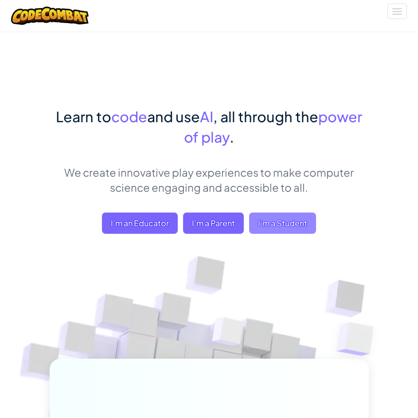
click at [280, 226] on span "I'm a Student" at bounding box center [282, 223] width 67 height 21
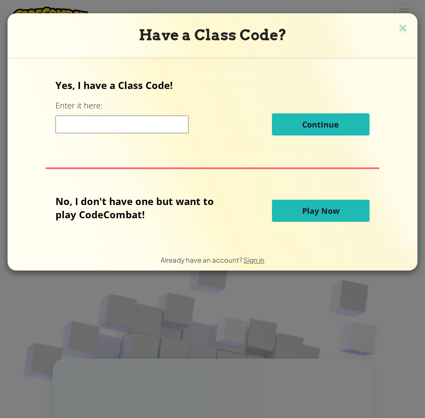
click at [145, 127] on input at bounding box center [121, 125] width 133 height 18
click at [320, 212] on span "Play Now" at bounding box center [320, 211] width 37 height 11
click at [320, 211] on span "Play Now" at bounding box center [320, 211] width 37 height 11
click at [147, 120] on input at bounding box center [121, 125] width 133 height 18
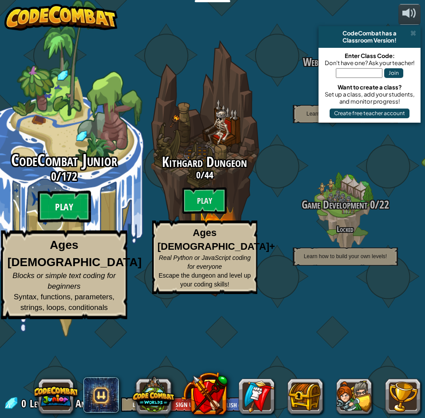
click at [83, 223] on btn "Play" at bounding box center [63, 207] width 53 height 32
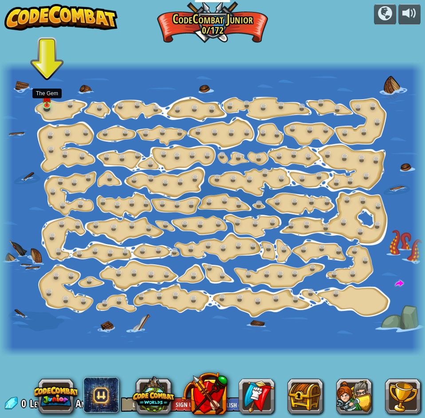
click at [51, 112] on div "Step Change (Locked) Change step arguments. Go Smart (Locked) Now we're really …" at bounding box center [212, 209] width 425 height 295
click at [45, 98] on img at bounding box center [47, 93] width 10 height 23
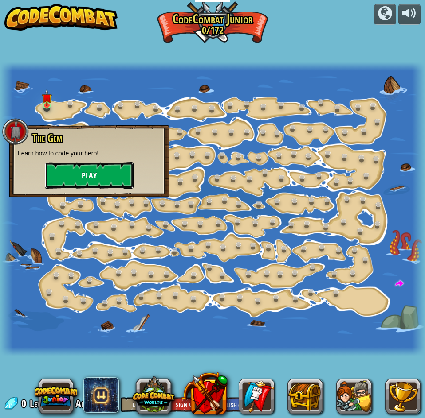
click at [89, 175] on button "Play" at bounding box center [89, 175] width 89 height 27
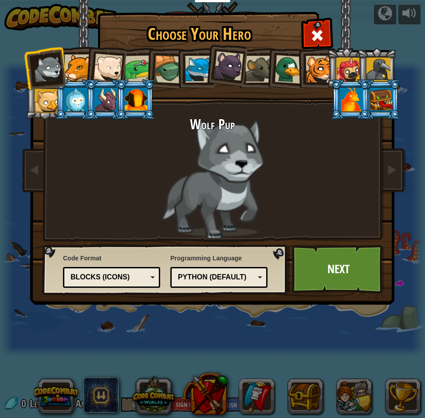
click at [84, 104] on div at bounding box center [75, 100] width 23 height 24
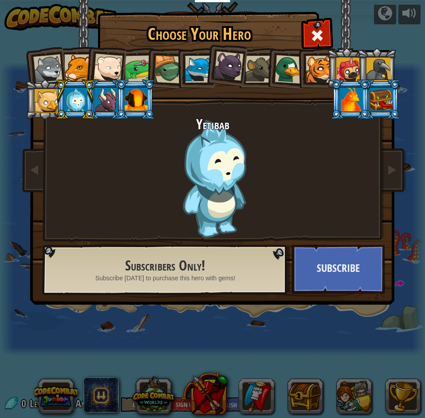
click at [96, 103] on div at bounding box center [105, 100] width 23 height 24
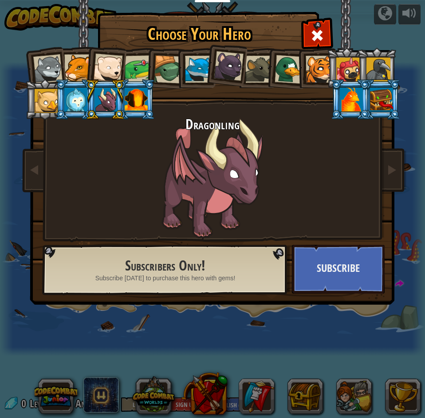
click at [135, 105] on div at bounding box center [136, 100] width 23 height 24
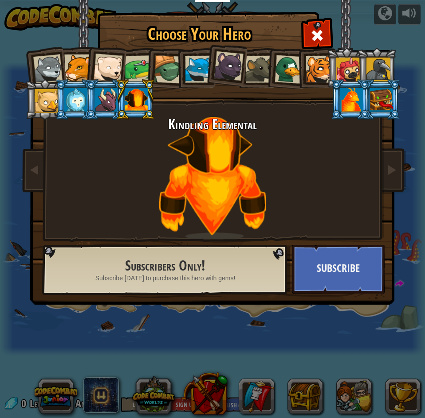
click at [104, 65] on div at bounding box center [107, 68] width 29 height 29
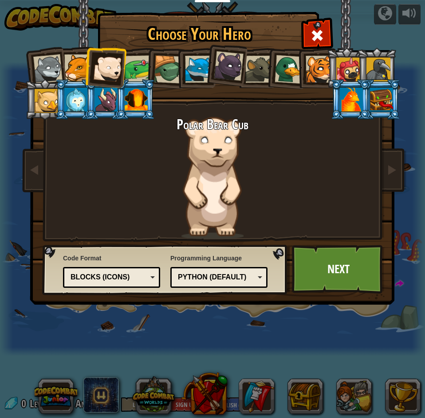
click at [134, 68] on div at bounding box center [138, 68] width 27 height 27
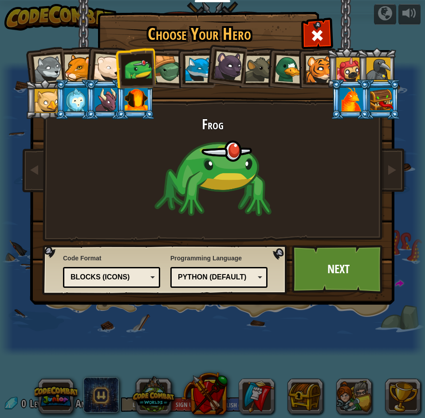
click at [355, 94] on div at bounding box center [350, 100] width 23 height 24
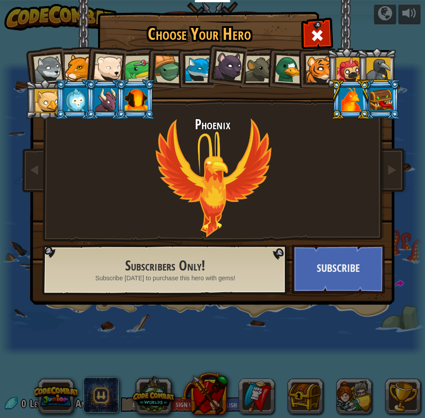
click at [387, 102] on div at bounding box center [381, 100] width 23 height 24
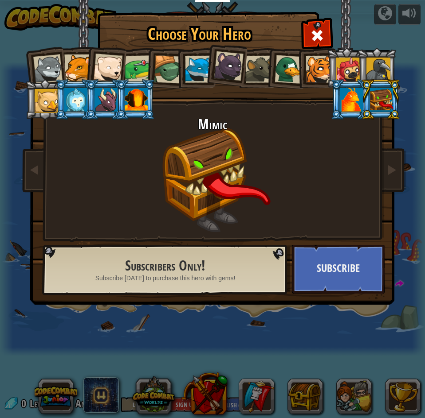
click at [130, 100] on div at bounding box center [136, 100] width 23 height 24
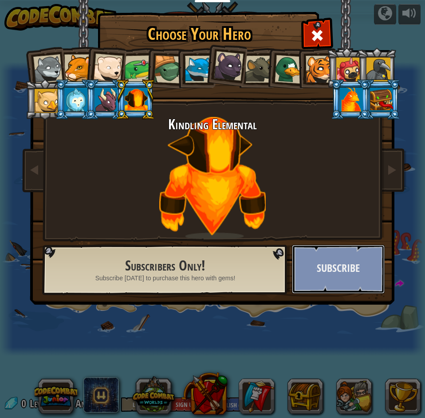
click at [322, 276] on button "Subscribe" at bounding box center [338, 269] width 93 height 49
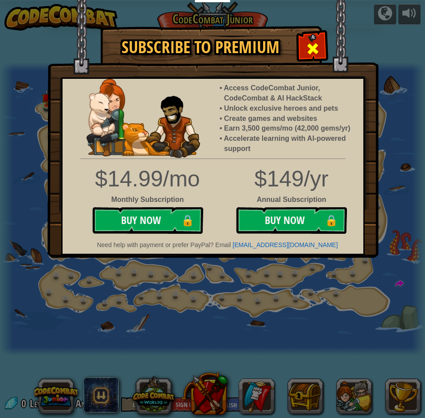
click at [315, 42] on span at bounding box center [312, 49] width 14 height 14
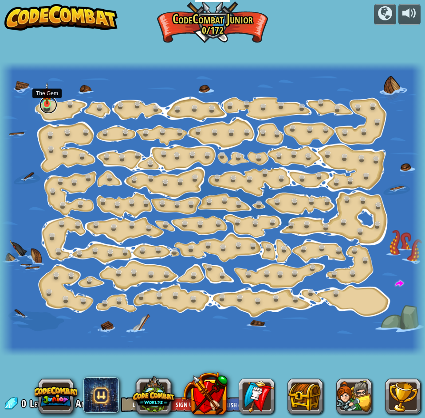
click at [48, 106] on link at bounding box center [48, 105] width 18 height 18
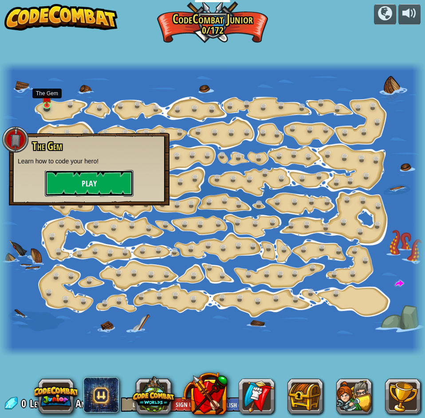
click at [90, 185] on button "Play" at bounding box center [89, 183] width 89 height 27
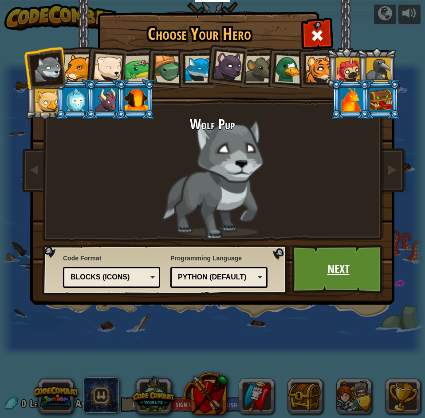
click at [323, 278] on link "Next" at bounding box center [338, 269] width 93 height 49
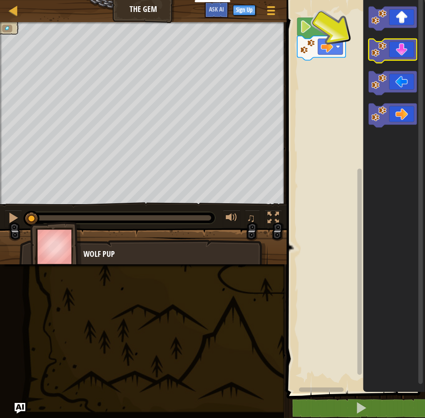
click at [403, 53] on icon "Blockly Workspace" at bounding box center [392, 51] width 48 height 24
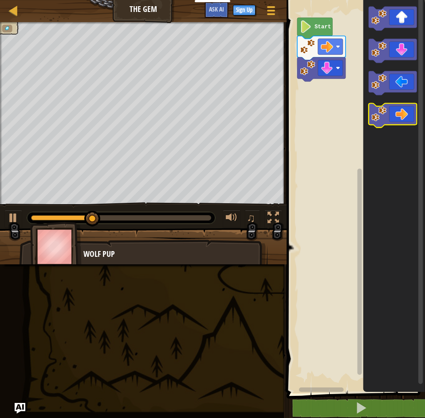
click at [405, 117] on icon "Blockly Workspace" at bounding box center [392, 116] width 48 height 24
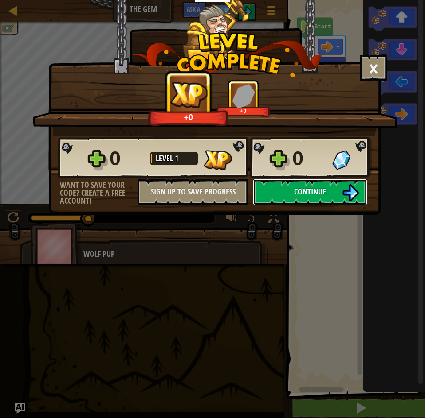
click at [333, 195] on button "Continue" at bounding box center [310, 192] width 114 height 27
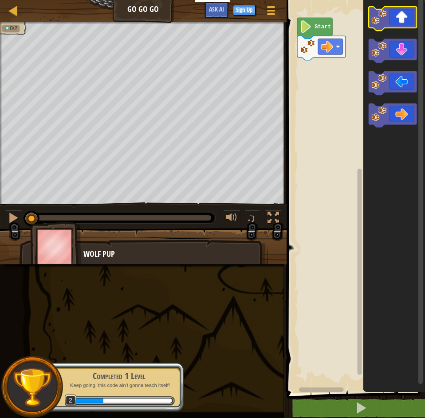
click at [409, 21] on icon "Blockly Workspace" at bounding box center [392, 19] width 48 height 24
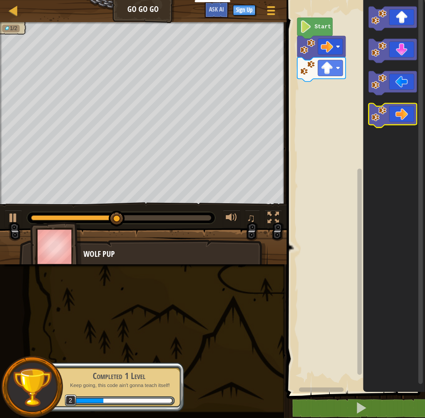
click at [398, 117] on icon "Blockly Workspace" at bounding box center [392, 116] width 48 height 24
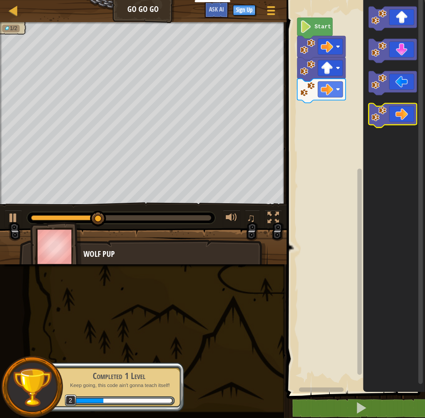
click at [398, 117] on icon "Blockly Workspace" at bounding box center [392, 116] width 48 height 24
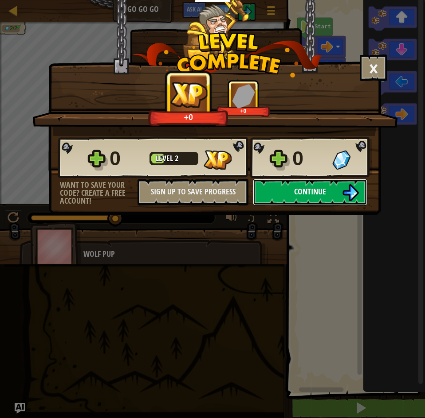
click at [283, 194] on button "Continue" at bounding box center [310, 192] width 114 height 27
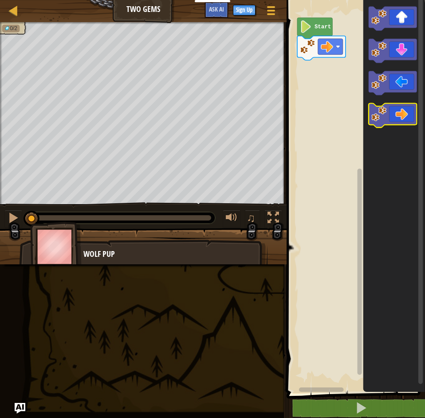
click at [410, 117] on icon "Blockly Workspace" at bounding box center [392, 116] width 48 height 24
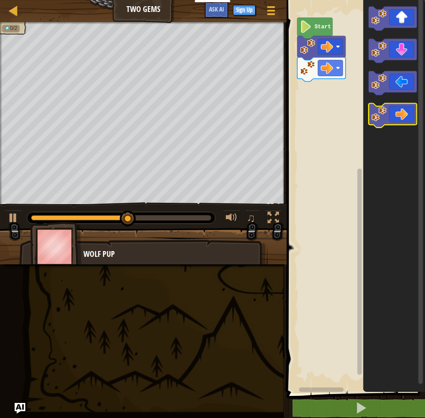
click at [407, 116] on icon "Blockly Workspace" at bounding box center [392, 116] width 48 height 24
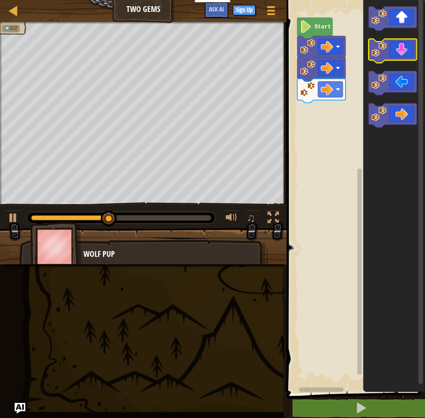
click at [403, 51] on icon "Blockly Workspace" at bounding box center [392, 51] width 48 height 24
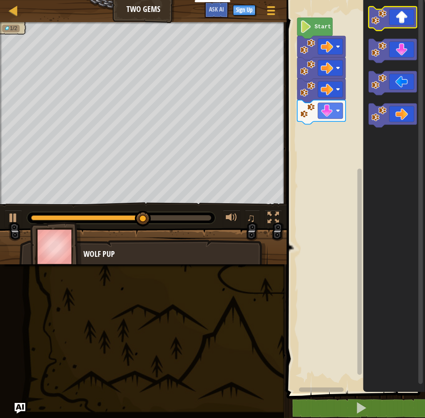
click at [402, 17] on icon "Blockly Workspace" at bounding box center [392, 19] width 48 height 24
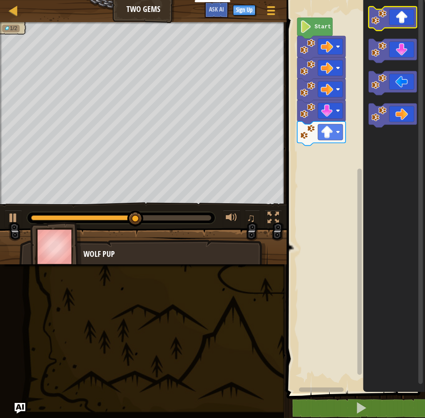
click at [402, 17] on icon "Blockly Workspace" at bounding box center [392, 19] width 48 height 24
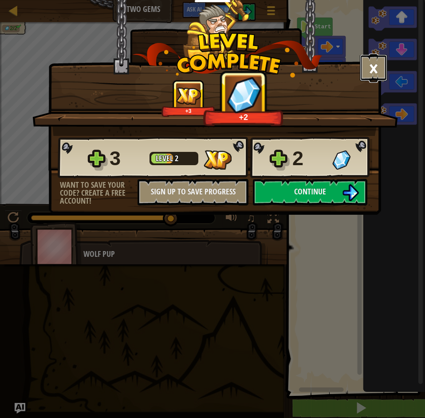
click at [378, 72] on button "×" at bounding box center [372, 68] width 27 height 27
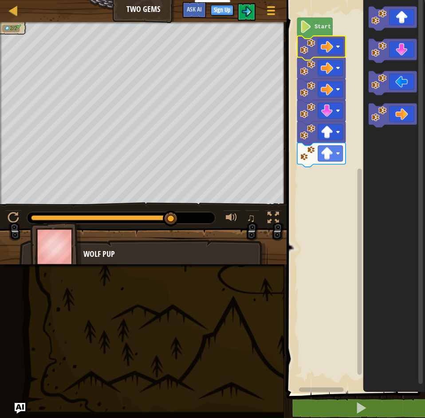
click at [347, 175] on rect "Blockly Workspace" at bounding box center [354, 195] width 141 height 398
click at [318, 30] on icon "Blockly Workspace" at bounding box center [314, 28] width 35 height 21
click at [269, 12] on div at bounding box center [271, 10] width 12 height 13
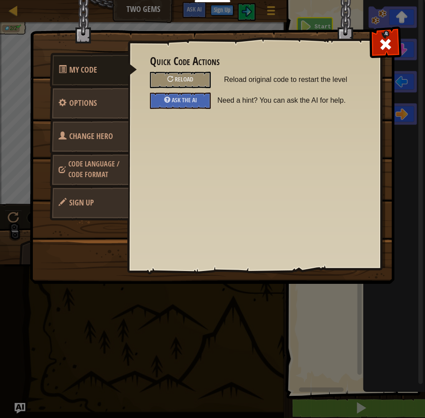
click at [275, 11] on img at bounding box center [215, 125] width 371 height 317
click at [249, 12] on img at bounding box center [215, 125] width 371 height 317
click at [393, 37] on div at bounding box center [385, 42] width 28 height 28
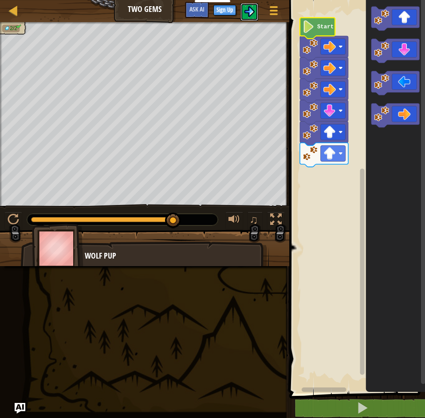
click at [245, 12] on img at bounding box center [249, 11] width 11 height 11
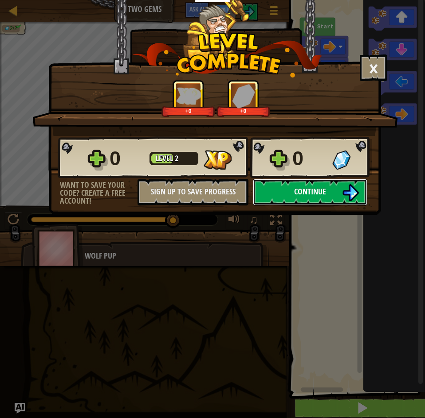
click at [324, 193] on span "Continue" at bounding box center [310, 191] width 32 height 11
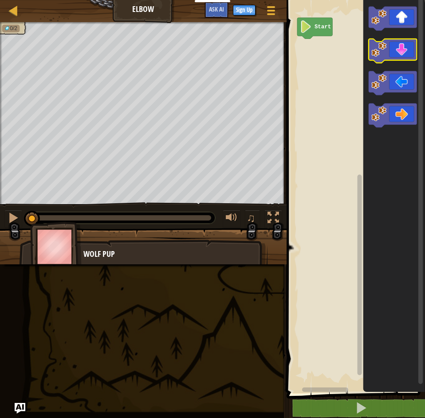
click at [398, 57] on icon "Blockly Workspace" at bounding box center [392, 51] width 48 height 24
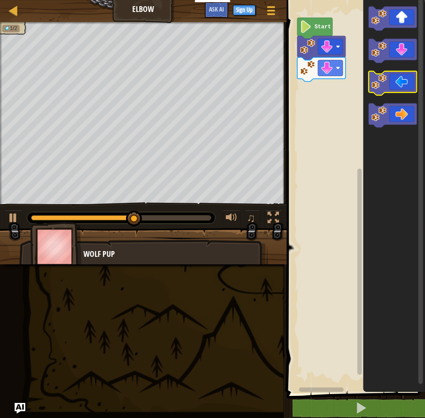
click at [397, 88] on icon "Blockly Workspace" at bounding box center [392, 83] width 48 height 24
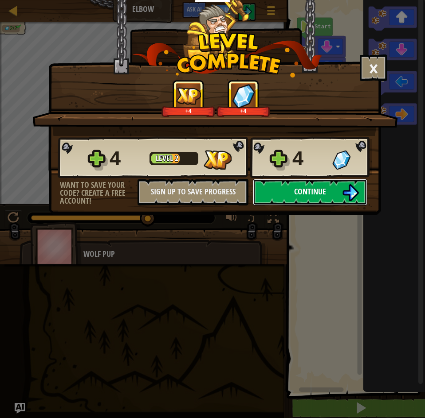
click at [337, 192] on button "Continue" at bounding box center [310, 192] width 114 height 27
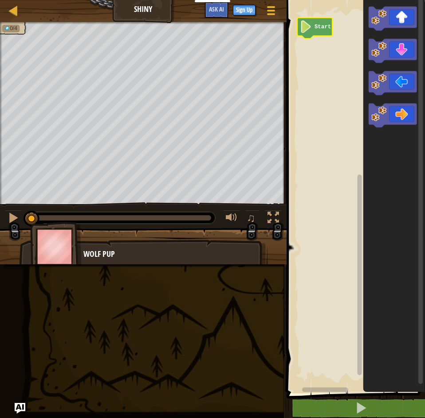
click at [310, 36] on icon "Blockly Workspace" at bounding box center [314, 28] width 35 height 21
click at [407, 88] on icon "Blockly Workspace" at bounding box center [392, 83] width 48 height 24
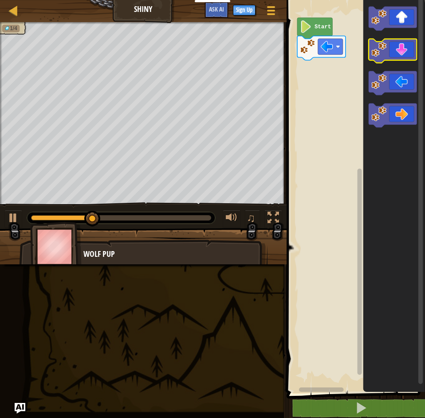
click at [407, 56] on icon "Blockly Workspace" at bounding box center [392, 51] width 48 height 24
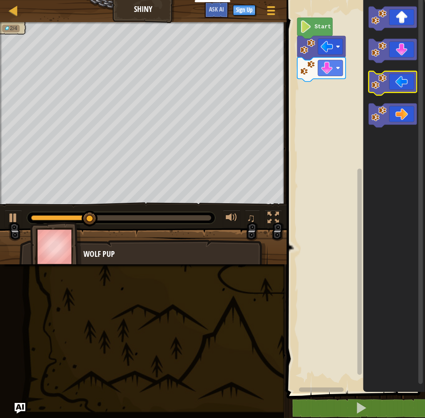
click at [405, 79] on icon "Blockly Workspace" at bounding box center [392, 83] width 48 height 24
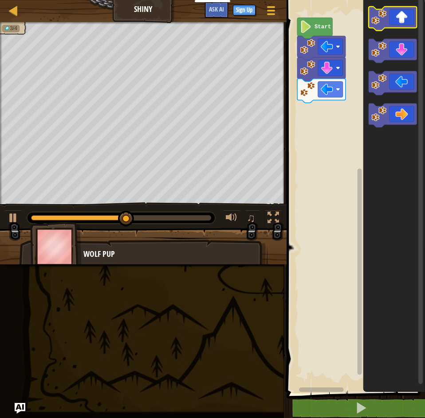
click at [404, 21] on icon "Blockly Workspace" at bounding box center [392, 19] width 48 height 24
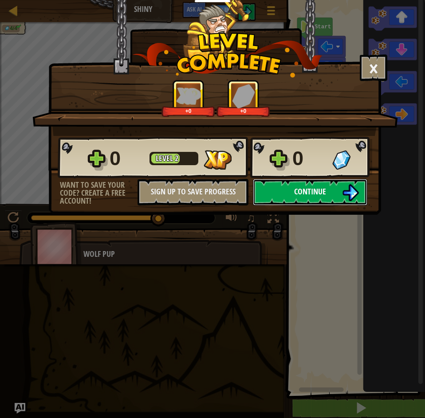
click at [277, 187] on button "Continue" at bounding box center [310, 192] width 114 height 27
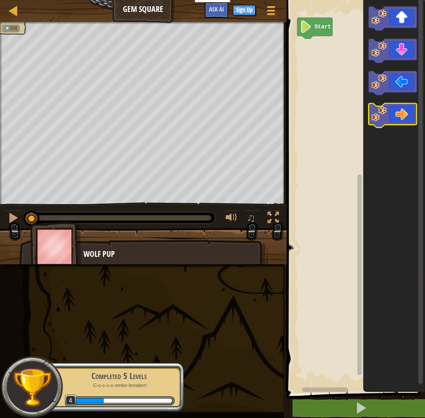
click at [405, 117] on icon "Blockly Workspace" at bounding box center [392, 116] width 48 height 24
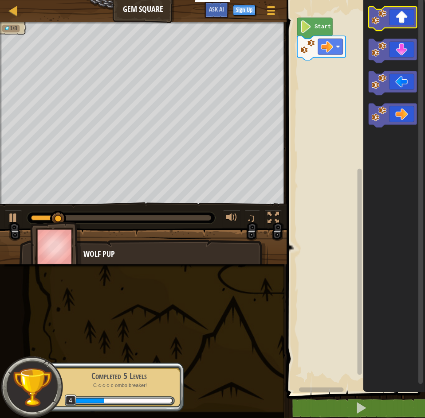
click at [403, 24] on icon "Blockly Workspace" at bounding box center [392, 19] width 48 height 24
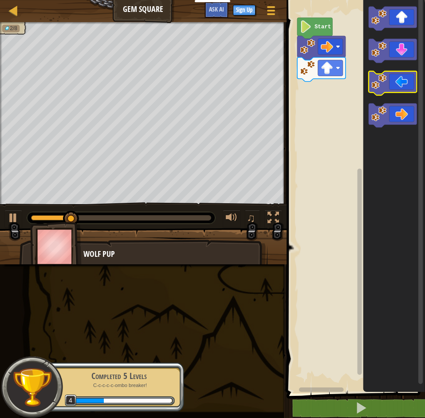
click at [403, 85] on icon "Blockly Workspace" at bounding box center [392, 83] width 48 height 24
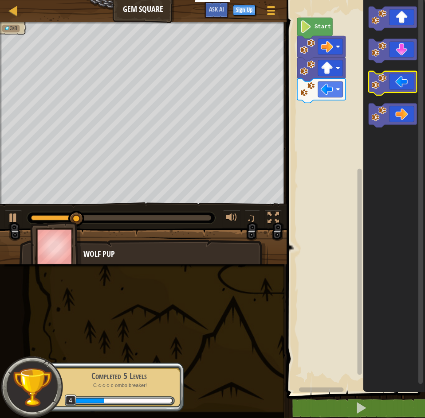
click at [403, 85] on icon "Blockly Workspace" at bounding box center [392, 83] width 48 height 24
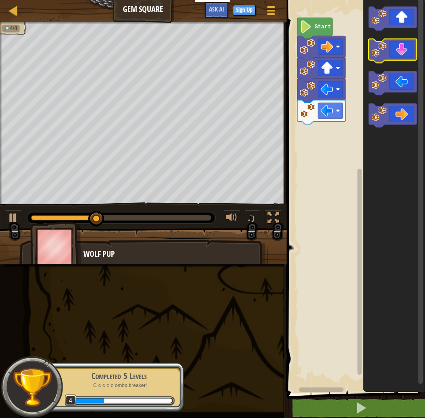
click at [401, 48] on icon "Blockly Workspace" at bounding box center [392, 51] width 48 height 24
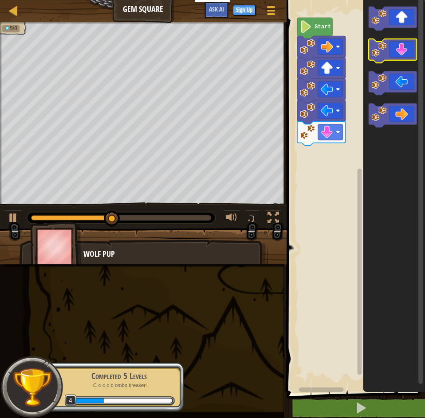
click at [400, 55] on icon "Blockly Workspace" at bounding box center [392, 51] width 48 height 24
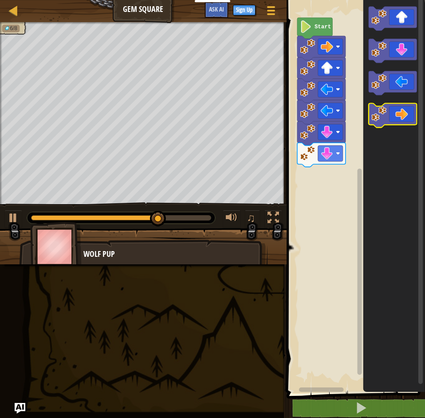
click at [402, 114] on icon "Blockly Workspace" at bounding box center [392, 116] width 48 height 24
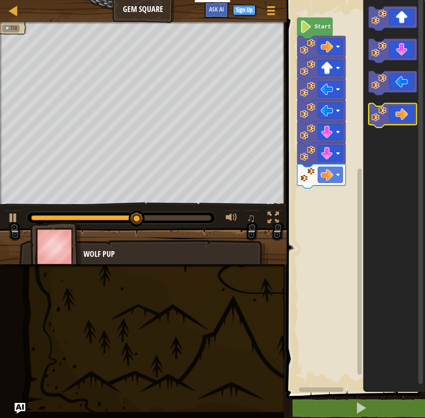
click at [402, 114] on icon "Blockly Workspace" at bounding box center [392, 116] width 48 height 24
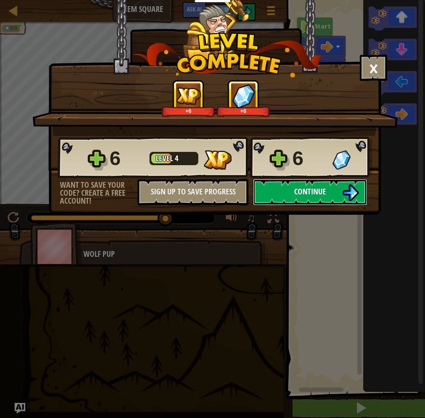
click at [301, 194] on span "Continue" at bounding box center [310, 191] width 32 height 11
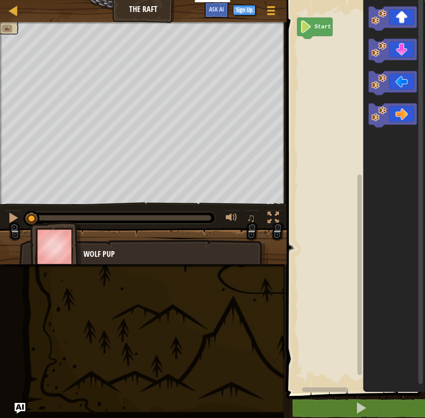
click at [99, 255] on div "Wolf Pup" at bounding box center [170, 255] width 175 height 12
click at [59, 248] on img at bounding box center [55, 246] width 51 height 49
click at [400, 22] on icon "Blockly Workspace" at bounding box center [392, 19] width 48 height 24
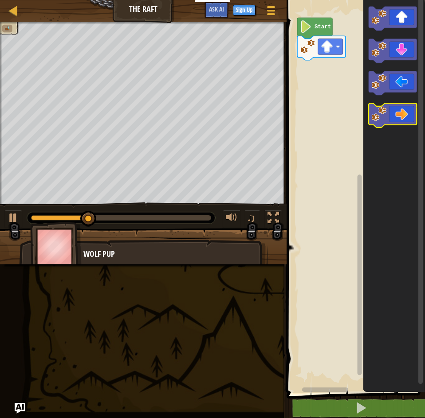
click at [402, 112] on icon "Blockly Workspace" at bounding box center [392, 116] width 48 height 24
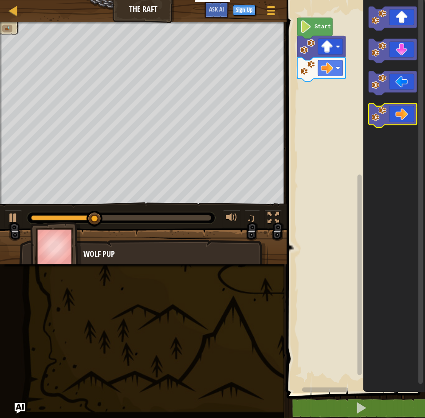
click at [402, 112] on icon "Blockly Workspace" at bounding box center [392, 116] width 48 height 24
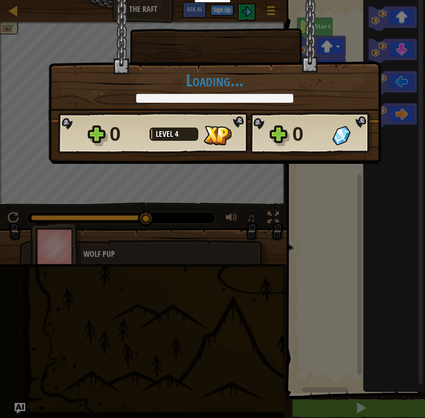
click at [329, 202] on div "× How fun was this level? Loading... Reticulating Splines... Loading... 0 Level…" at bounding box center [212, 209] width 425 height 418
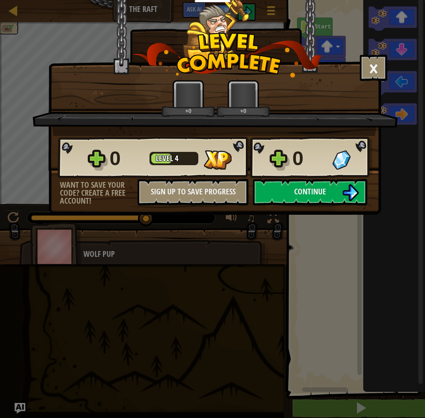
click at [289, 210] on div "× How fun was this level? +0 +0 Reticulating Splines... 0 Level 4 0 Want to sav…" at bounding box center [214, 107] width 332 height 215
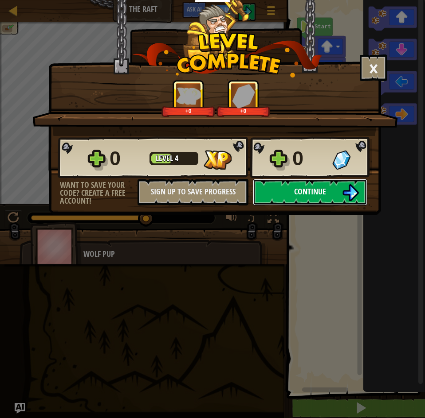
click at [285, 192] on button "Continue" at bounding box center [310, 192] width 114 height 27
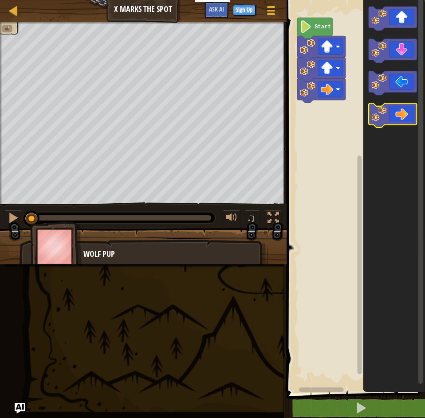
click at [401, 124] on icon "Blockly Workspace" at bounding box center [392, 116] width 48 height 24
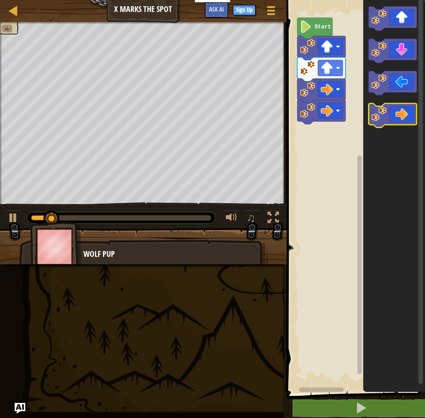
click at [401, 124] on icon "Blockly Workspace" at bounding box center [392, 116] width 48 height 24
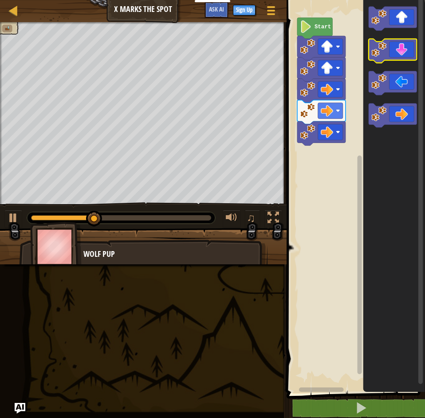
click at [396, 58] on icon "Blockly Workspace" at bounding box center [392, 51] width 48 height 24
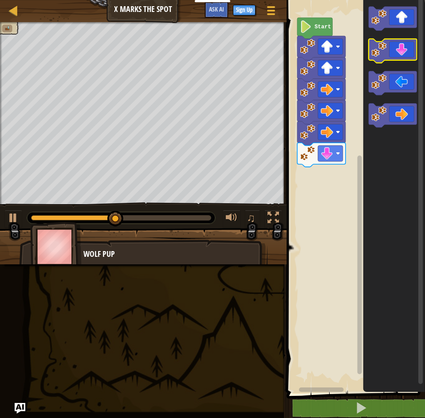
click at [396, 58] on icon "Blockly Workspace" at bounding box center [392, 51] width 48 height 24
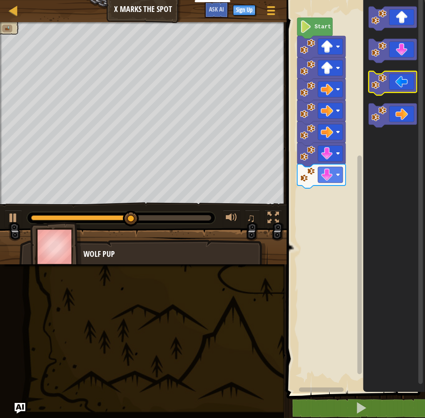
click at [397, 85] on icon "Blockly Workspace" at bounding box center [392, 83] width 48 height 24
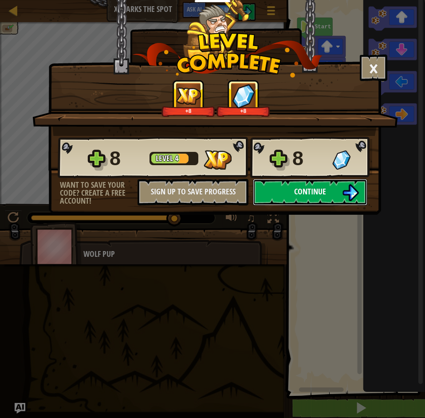
click at [347, 194] on img at bounding box center [350, 192] width 17 height 17
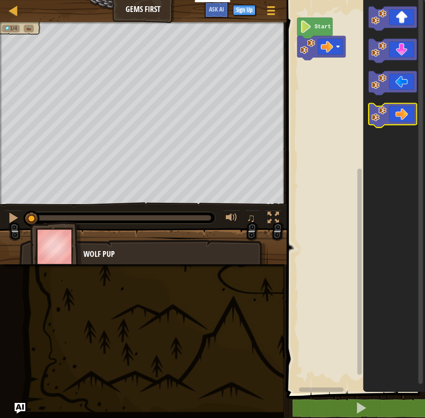
click at [393, 122] on icon "Blockly Workspace" at bounding box center [392, 116] width 48 height 24
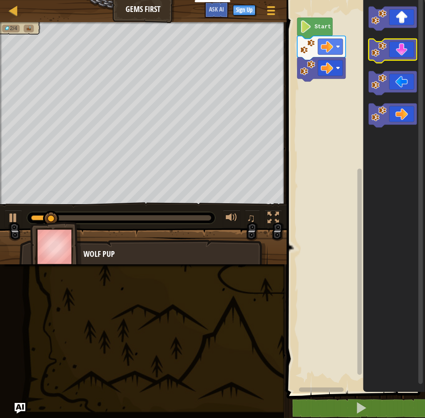
click at [401, 57] on icon "Blockly Workspace" at bounding box center [392, 51] width 48 height 24
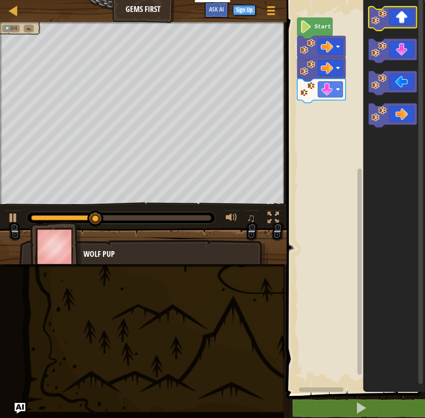
click at [402, 19] on icon "Blockly Workspace" at bounding box center [392, 19] width 48 height 24
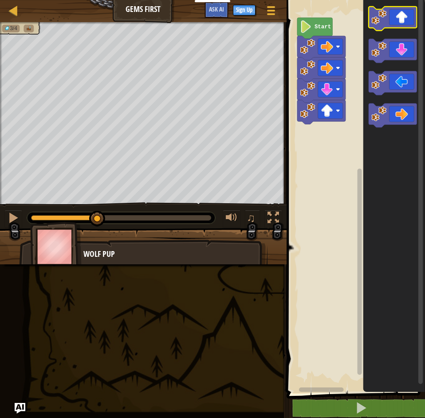
click at [402, 19] on icon "Blockly Workspace" at bounding box center [392, 19] width 48 height 24
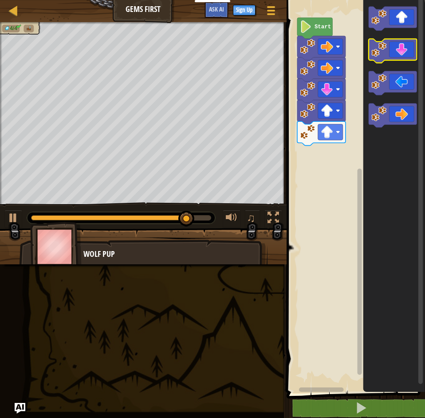
click at [403, 47] on icon "Blockly Workspace" at bounding box center [392, 51] width 48 height 24
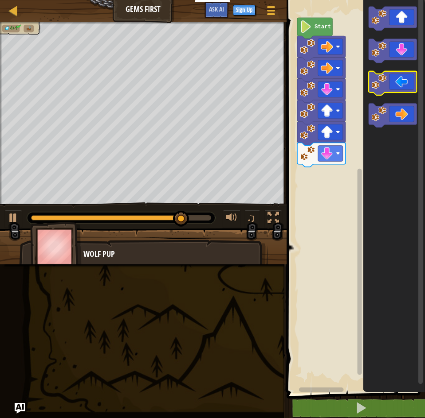
click at [406, 88] on icon "Blockly Workspace" at bounding box center [392, 83] width 48 height 24
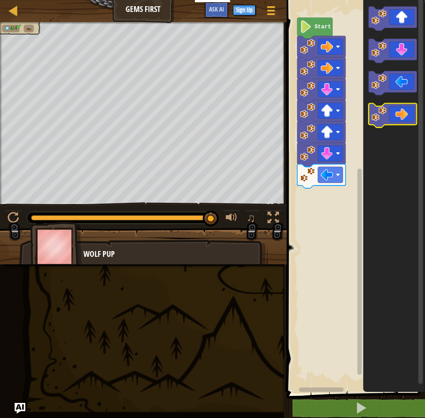
click at [408, 118] on icon "Blockly Workspace" at bounding box center [392, 116] width 48 height 24
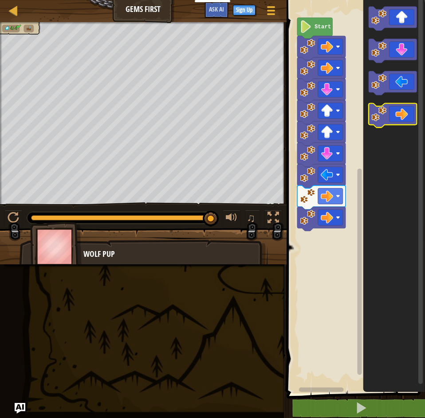
click at [409, 122] on icon "Blockly Workspace" at bounding box center [392, 116] width 48 height 24
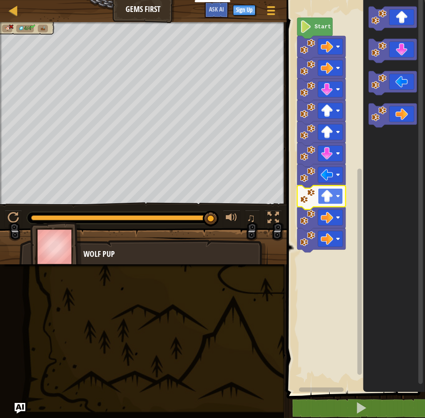
click at [339, 203] on rect "Blockly Workspace" at bounding box center [329, 196] width 25 height 16
click at [335, 196] on rect "Blockly Workspace" at bounding box center [329, 196] width 25 height 16
click at [335, 217] on rect "Blockly Workspace" at bounding box center [329, 218] width 25 height 16
click at [341, 204] on rect "Blockly Workspace" at bounding box center [329, 196] width 25 height 16
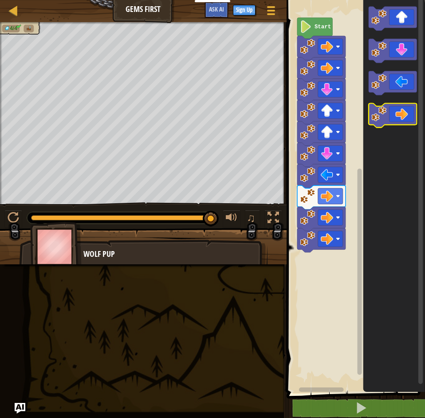
click at [406, 110] on icon "Blockly Workspace" at bounding box center [392, 116] width 48 height 24
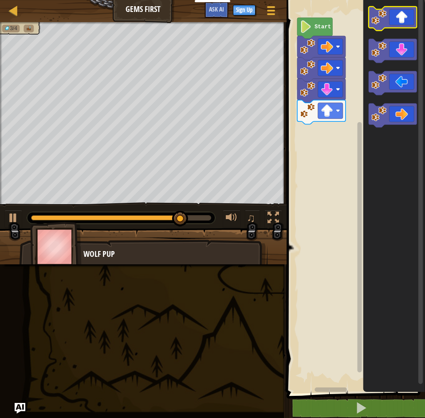
click at [401, 21] on icon "Blockly Workspace" at bounding box center [392, 19] width 48 height 24
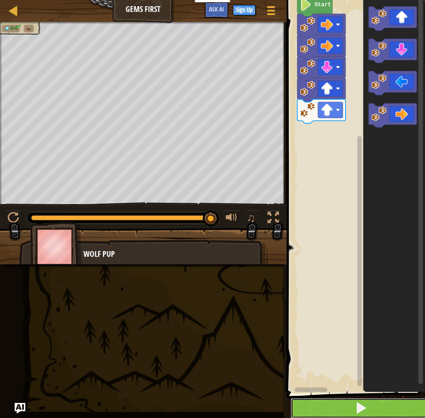
click at [372, 408] on button at bounding box center [360, 408] width 141 height 20
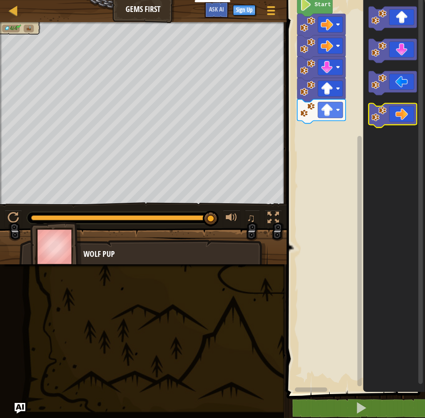
click at [410, 113] on icon "Blockly Workspace" at bounding box center [392, 116] width 48 height 24
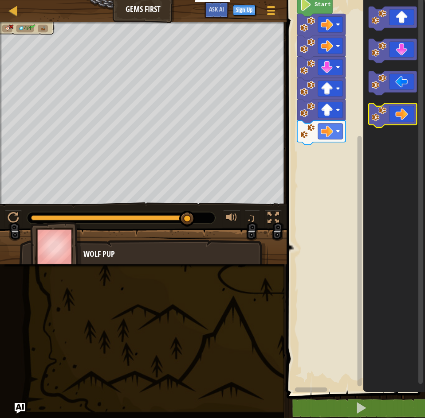
click at [411, 113] on icon "Blockly Workspace" at bounding box center [392, 116] width 48 height 24
click at [398, 117] on icon "Blockly Workspace" at bounding box center [392, 116] width 48 height 24
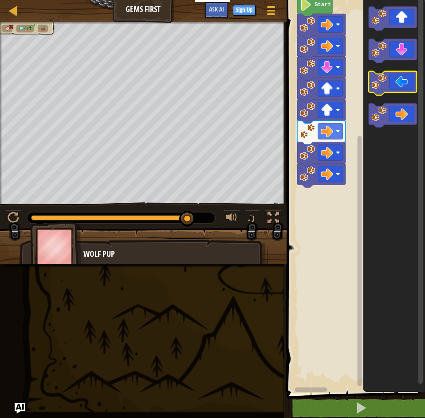
click at [391, 83] on icon "Blockly Workspace" at bounding box center [392, 83] width 48 height 24
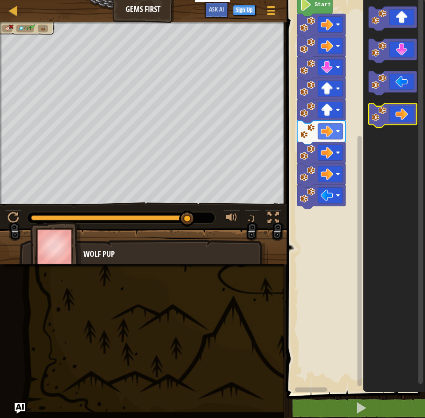
click at [381, 118] on image "Blockly Workspace" at bounding box center [378, 114] width 15 height 15
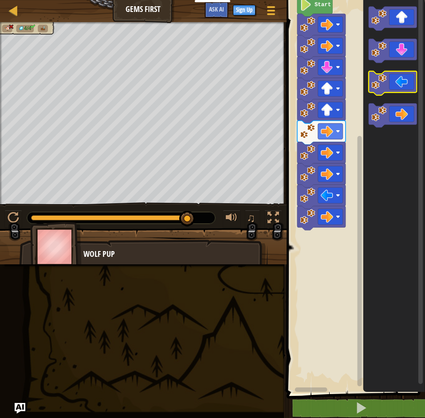
click at [402, 77] on icon "Blockly Workspace" at bounding box center [392, 83] width 48 height 24
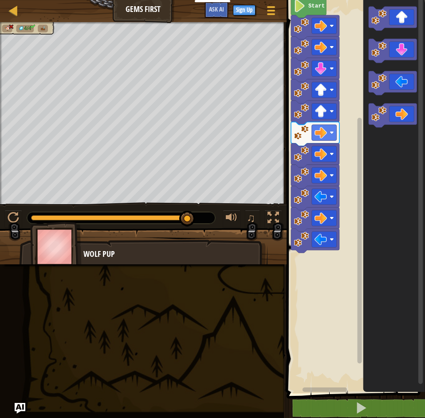
click at [340, 200] on rect "Blockly Workspace" at bounding box center [354, 195] width 141 height 398
click at [331, 174] on image "Blockly Workspace" at bounding box center [331, 175] width 4 height 4
click at [345, 174] on rect "Blockly Workspace" at bounding box center [354, 195] width 141 height 398
click at [329, 161] on rect "Blockly Workspace" at bounding box center [323, 154] width 25 height 16
click at [357, 158] on rect "Blockly Workspace" at bounding box center [359, 241] width 4 height 246
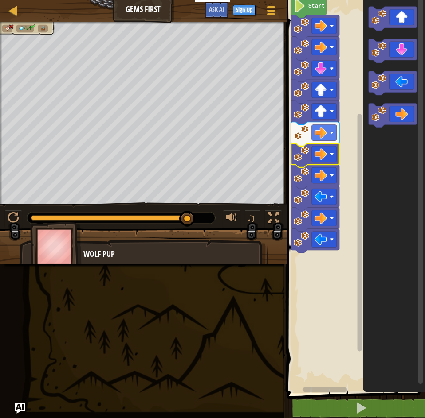
click at [296, 158] on image "Blockly Workspace" at bounding box center [300, 153] width 15 height 15
click at [303, 155] on image "Blockly Workspace" at bounding box center [300, 153] width 15 height 15
click at [331, 135] on rect "Blockly Workspace" at bounding box center [323, 133] width 25 height 16
click at [398, 55] on icon "Blockly Workspace" at bounding box center [392, 51] width 48 height 24
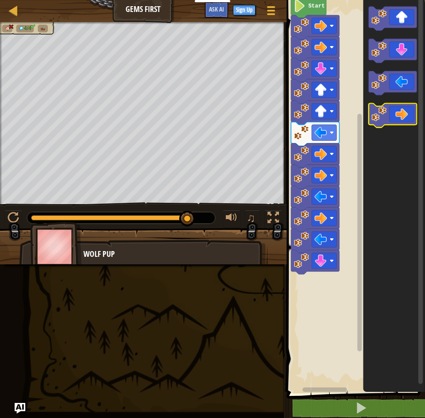
click at [405, 114] on icon "Blockly Workspace" at bounding box center [392, 116] width 48 height 24
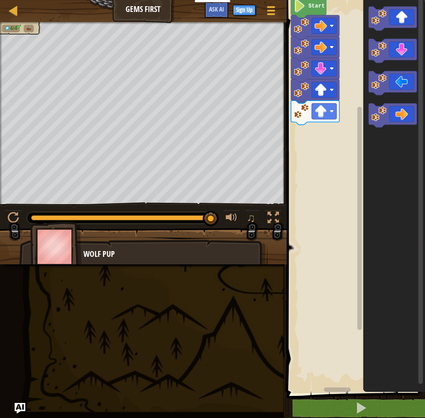
click at [27, 25] on li at bounding box center [28, 29] width 10 height 8
click at [217, 14] on button "Ask AI" at bounding box center [216, 10] width 24 height 16
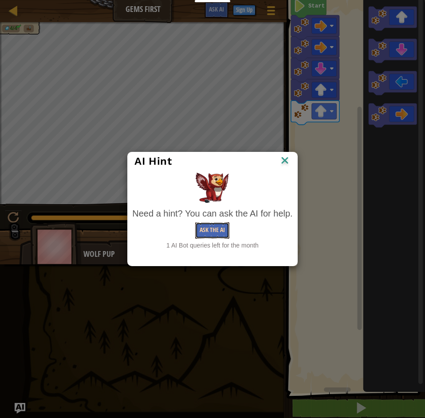
click at [217, 232] on button "Ask the AI" at bounding box center [212, 230] width 34 height 16
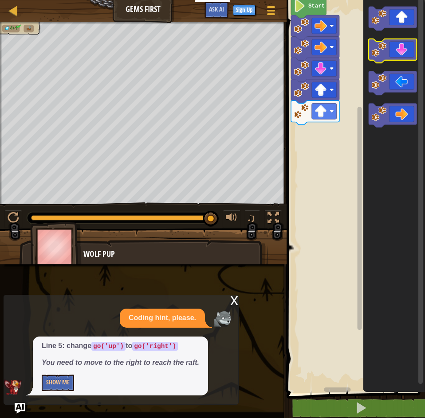
click at [408, 56] on icon "Blockly Workspace" at bounding box center [392, 51] width 48 height 24
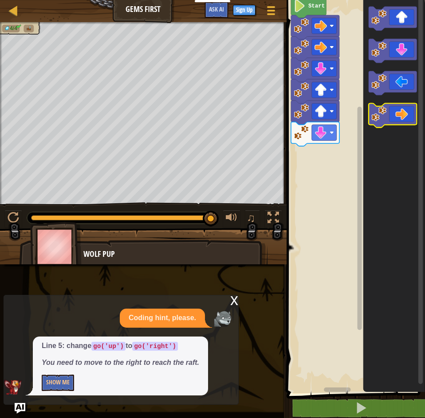
click at [401, 118] on icon "Blockly Workspace" at bounding box center [392, 116] width 48 height 24
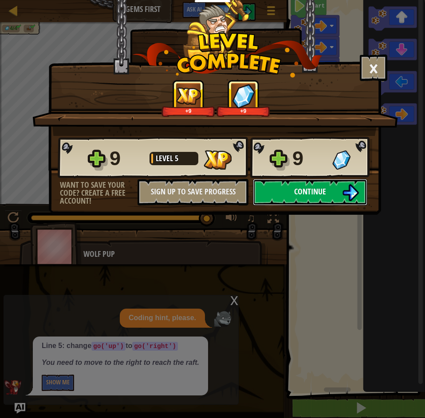
click at [318, 188] on span "Continue" at bounding box center [310, 191] width 32 height 11
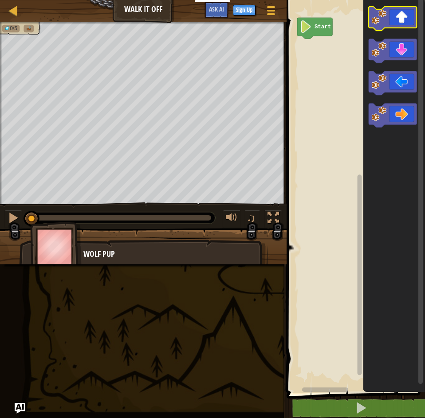
click at [398, 25] on icon "Blockly Workspace" at bounding box center [392, 19] width 48 height 24
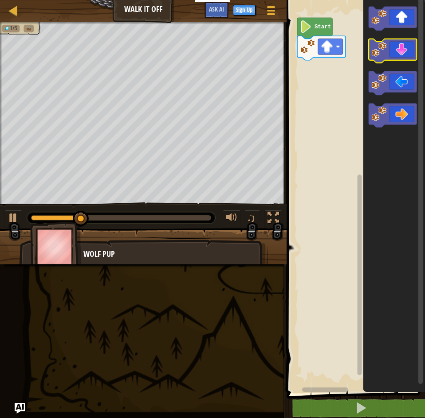
click at [385, 55] on image "Blockly Workspace" at bounding box center [378, 49] width 15 height 15
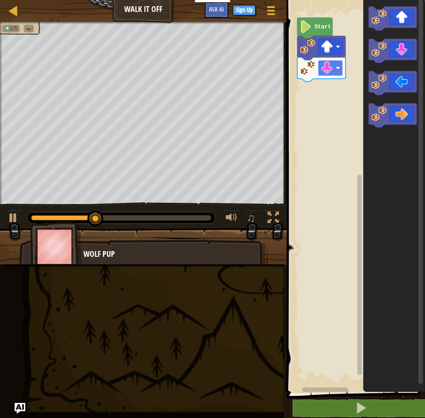
click at [336, 70] on image "Blockly Workspace" at bounding box center [337, 68] width 4 height 4
click at [387, 83] on icon "Blockly Workspace" at bounding box center [392, 83] width 48 height 24
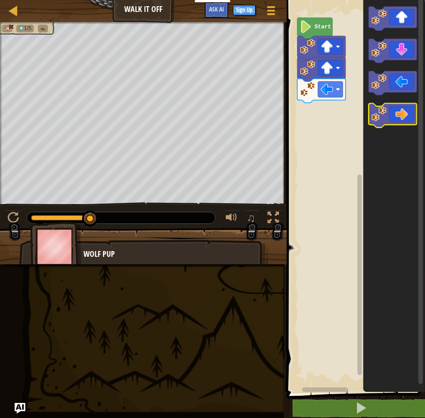
click at [402, 113] on icon "Blockly Workspace" at bounding box center [392, 116] width 48 height 24
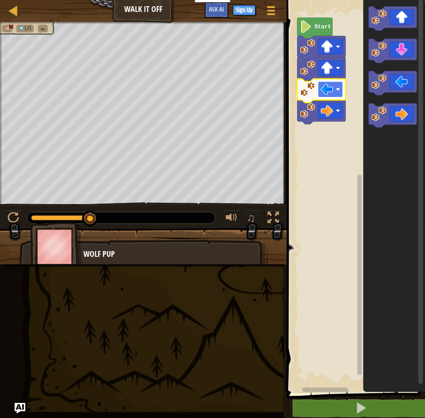
click at [337, 90] on image "Blockly Workspace" at bounding box center [337, 89] width 4 height 4
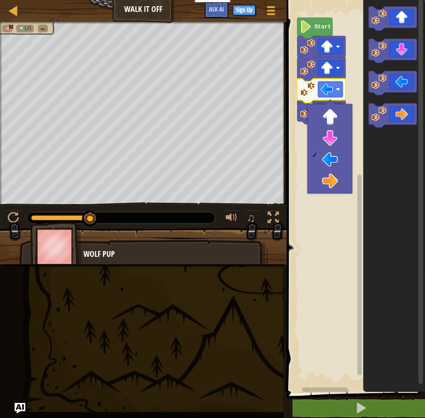
click at [351, 84] on rect "Blockly Workspace" at bounding box center [354, 195] width 141 height 398
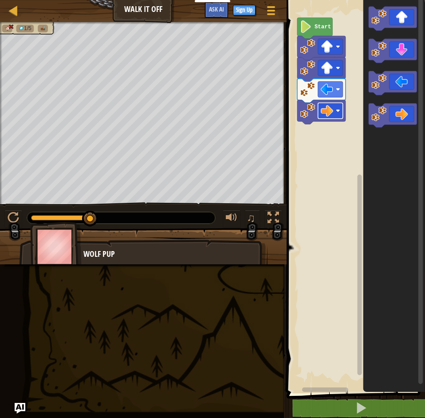
click at [338, 112] on image "Blockly Workspace" at bounding box center [337, 111] width 4 height 4
click at [341, 90] on rect "Blockly Workspace" at bounding box center [329, 90] width 25 height 16
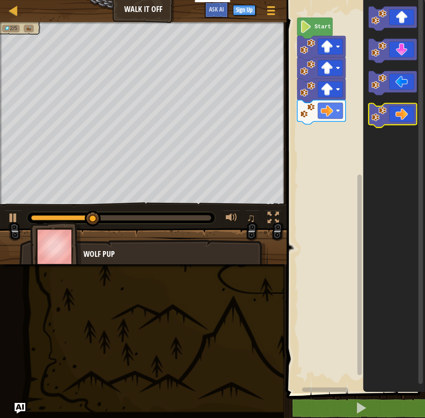
click at [390, 113] on icon "Blockly Workspace" at bounding box center [392, 116] width 48 height 24
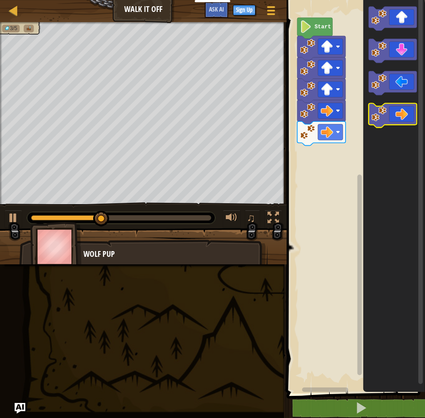
click at [394, 114] on icon "Blockly Workspace" at bounding box center [392, 116] width 48 height 24
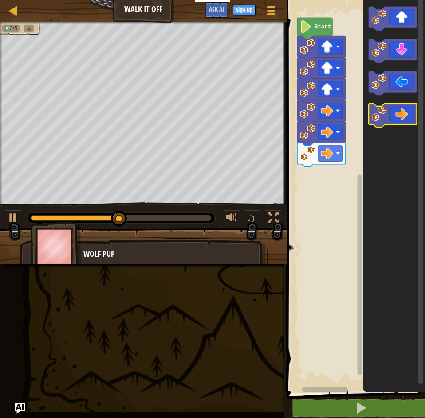
click at [400, 115] on icon "Blockly Workspace" at bounding box center [392, 116] width 48 height 24
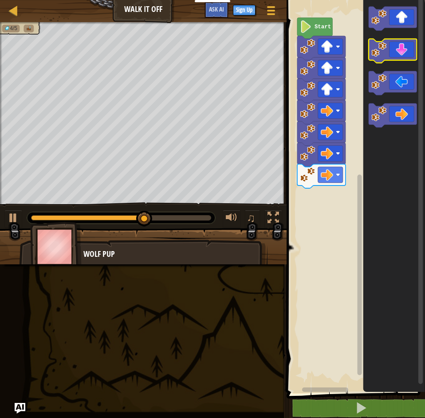
click at [403, 53] on icon "Blockly Workspace" at bounding box center [392, 51] width 48 height 24
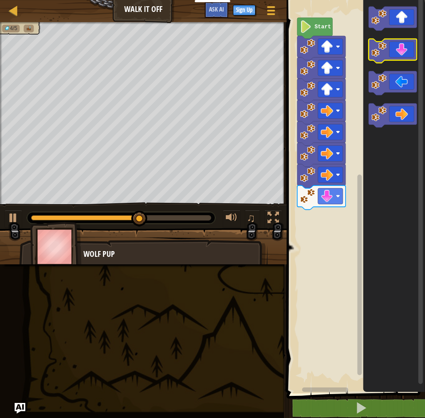
click at [403, 53] on icon "Blockly Workspace" at bounding box center [392, 51] width 48 height 24
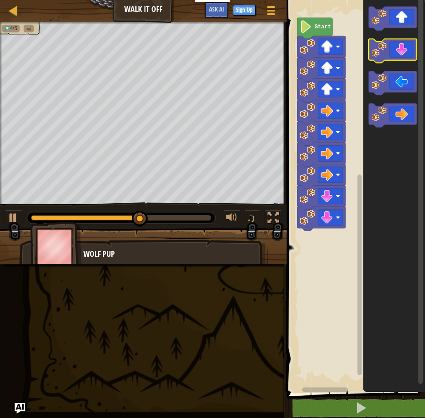
click at [403, 53] on icon "Blockly Workspace" at bounding box center [392, 51] width 48 height 24
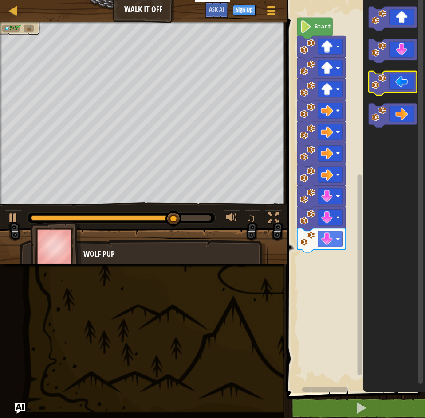
click at [394, 85] on icon "Blockly Workspace" at bounding box center [392, 83] width 48 height 24
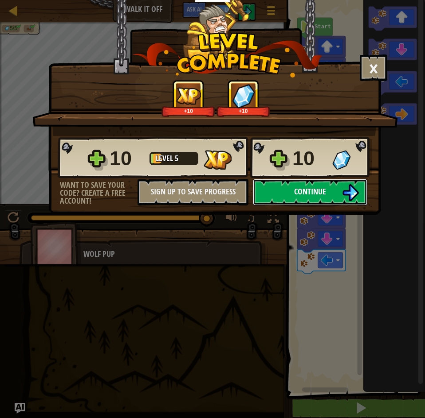
click at [332, 198] on button "Continue" at bounding box center [310, 192] width 114 height 27
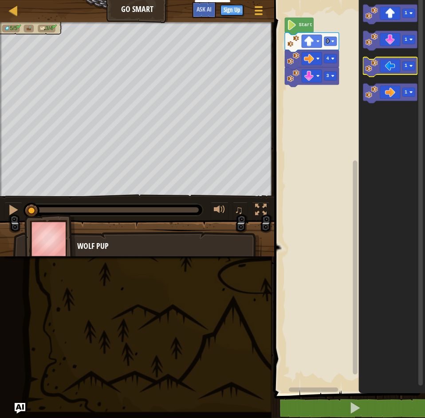
click at [388, 73] on icon "Blockly Workspace" at bounding box center [390, 66] width 54 height 19
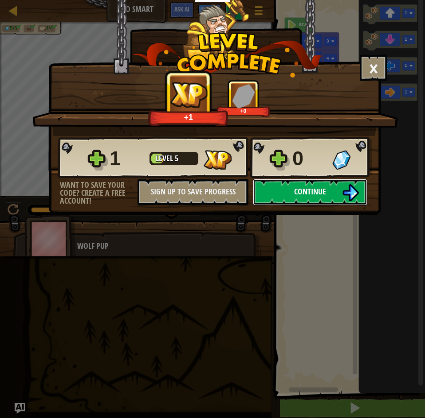
click at [288, 191] on button "Continue" at bounding box center [310, 192] width 114 height 27
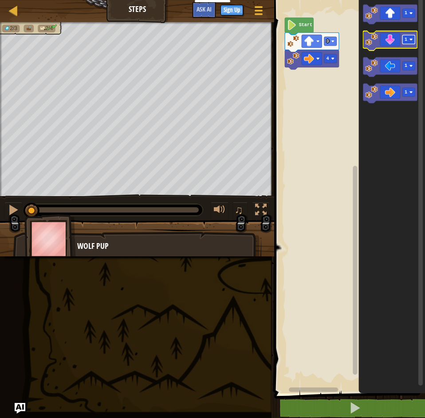
click at [411, 42] on rect "Blockly Workspace" at bounding box center [408, 39] width 12 height 9
click at [402, 43] on rect "Blockly Workspace" at bounding box center [408, 39] width 12 height 9
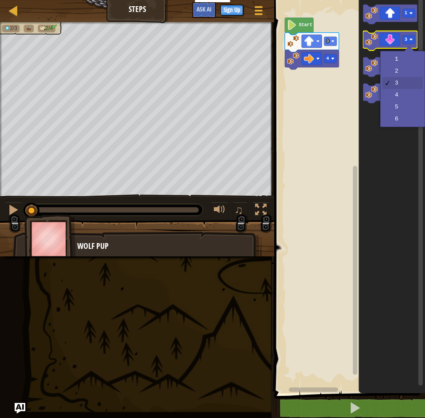
click at [382, 43] on icon "Blockly Workspace" at bounding box center [390, 40] width 54 height 19
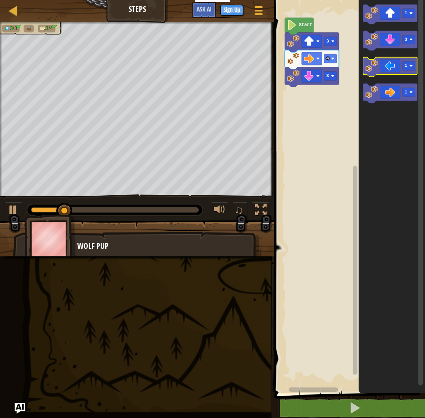
click at [391, 69] on icon "Blockly Workspace" at bounding box center [390, 66] width 54 height 19
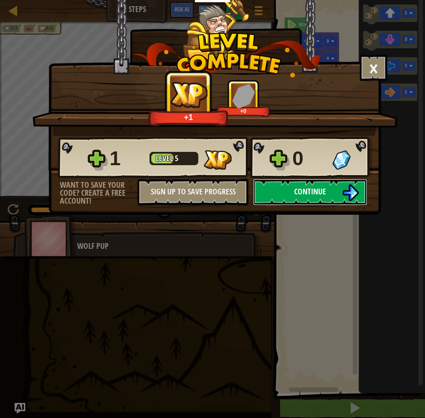
click at [312, 194] on span "Continue" at bounding box center [310, 191] width 32 height 11
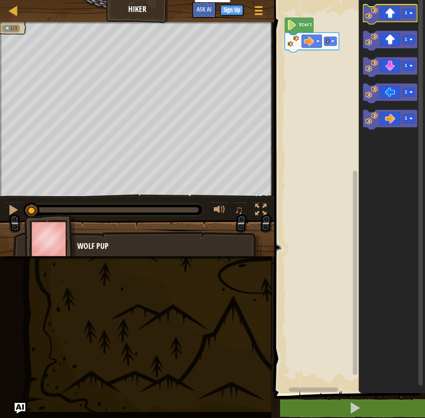
click at [411, 19] on icon "Blockly Workspace" at bounding box center [390, 13] width 54 height 19
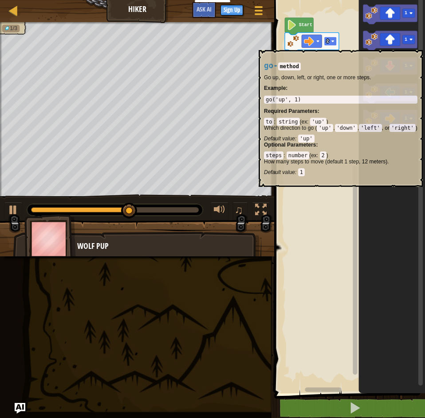
click at [335, 46] on rect "Blockly Workspace" at bounding box center [330, 41] width 12 height 9
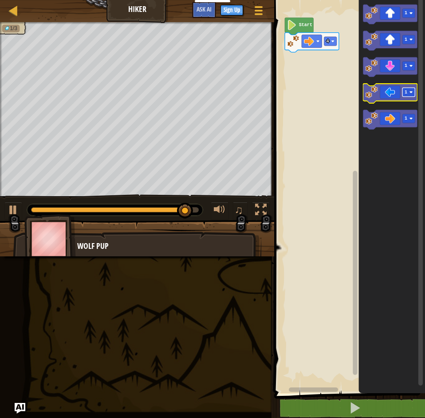
click at [412, 93] on image "Blockly Workspace" at bounding box center [411, 92] width 4 height 4
click at [385, 93] on icon "Blockly Workspace" at bounding box center [390, 93] width 54 height 19
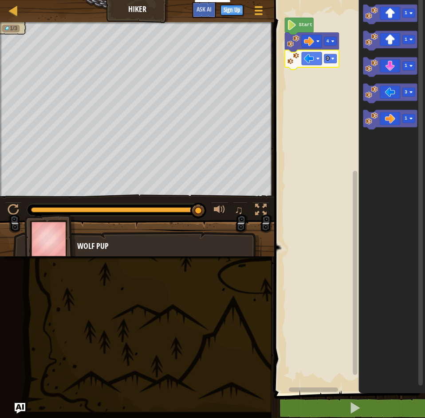
click at [334, 64] on icon "Blockly Workspace" at bounding box center [312, 59] width 54 height 19
click at [332, 59] on image "Blockly Workspace" at bounding box center [333, 59] width 4 height 4
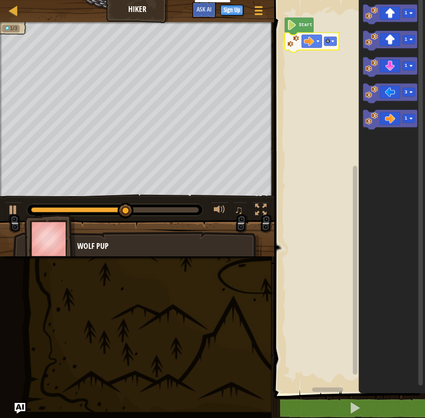
click at [337, 45] on icon "Blockly Workspace" at bounding box center [312, 42] width 54 height 19
click at [335, 45] on rect "Blockly Workspace" at bounding box center [330, 41] width 12 height 9
click at [385, 93] on icon "Blockly Workspace" at bounding box center [390, 93] width 54 height 19
click at [410, 44] on icon "Blockly Workspace" at bounding box center [390, 40] width 54 height 19
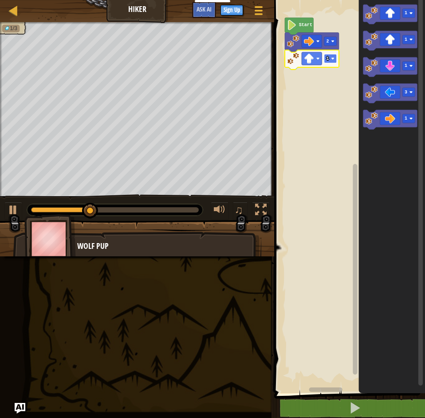
click at [332, 60] on image "Blockly Workspace" at bounding box center [333, 59] width 4 height 4
click at [411, 116] on rect "Blockly Workspace" at bounding box center [408, 118] width 12 height 9
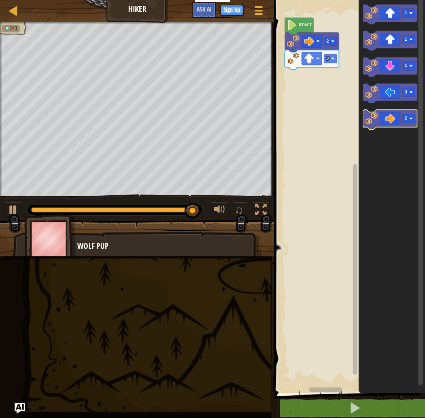
click at [380, 117] on icon "Blockly Workspace" at bounding box center [390, 119] width 54 height 19
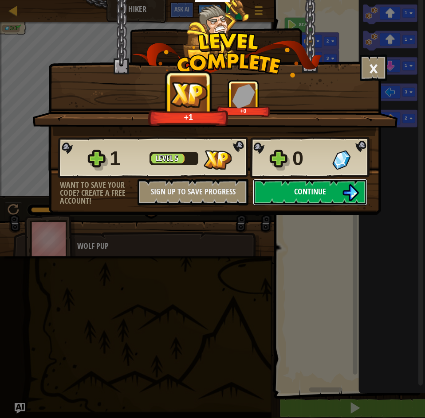
click at [297, 201] on button "Continue" at bounding box center [310, 192] width 114 height 27
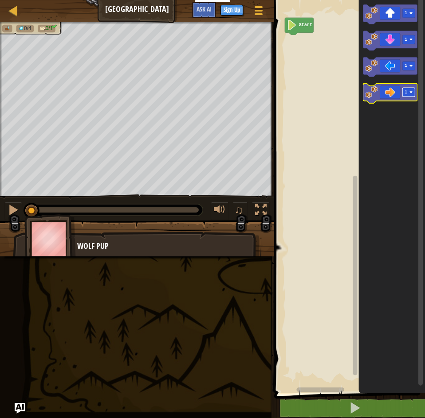
click at [413, 90] on rect "Blockly Workspace" at bounding box center [408, 92] width 12 height 9
click at [384, 94] on icon "Blockly Workspace" at bounding box center [390, 93] width 54 height 19
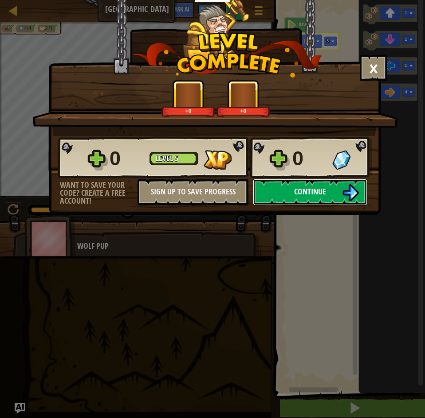
click at [286, 192] on button "Continue" at bounding box center [310, 192] width 114 height 27
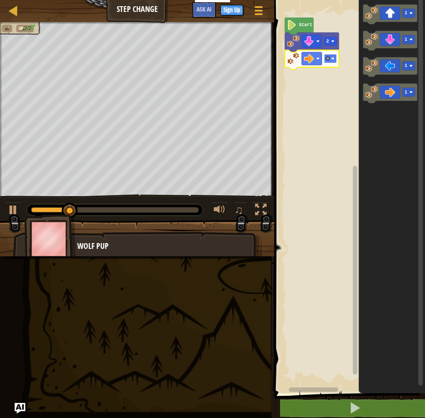
click at [332, 58] on image "Blockly Workspace" at bounding box center [333, 59] width 4 height 4
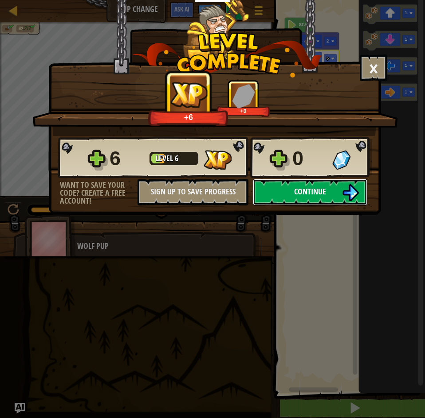
click at [322, 194] on span "Continue" at bounding box center [310, 191] width 32 height 11
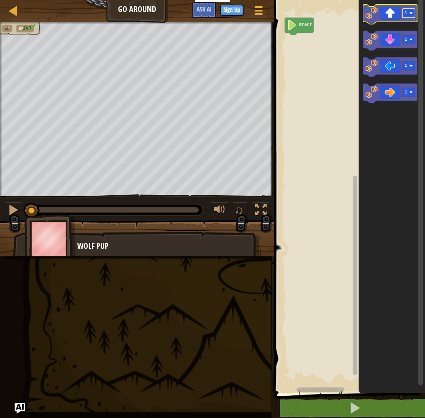
click at [413, 16] on rect "Blockly Workspace" at bounding box center [408, 13] width 12 height 9
click at [413, 96] on rect "Blockly Workspace" at bounding box center [408, 92] width 12 height 9
click at [412, 43] on rect "Blockly Workspace" at bounding box center [408, 39] width 12 height 9
click at [389, 15] on icon "Blockly Workspace" at bounding box center [390, 13] width 54 height 19
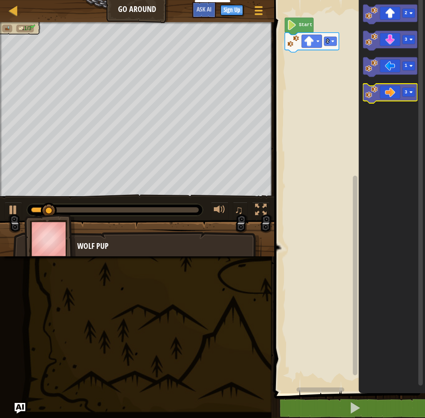
click at [394, 90] on icon "Blockly Workspace" at bounding box center [390, 93] width 54 height 19
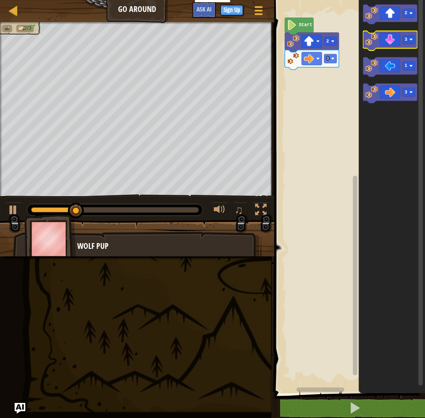
click at [391, 42] on icon "Blockly Workspace" at bounding box center [390, 40] width 54 height 19
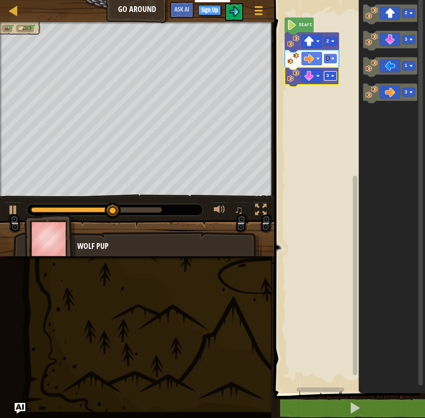
click at [334, 73] on rect "Blockly Workspace" at bounding box center [330, 75] width 12 height 9
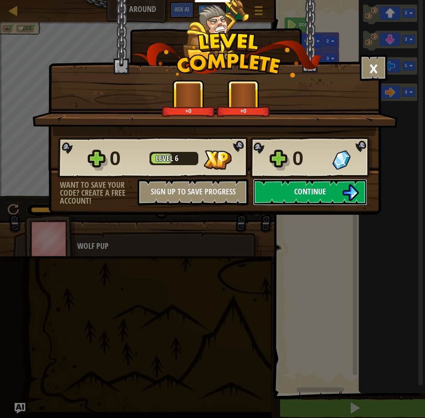
click at [302, 186] on button "Continue" at bounding box center [310, 192] width 114 height 27
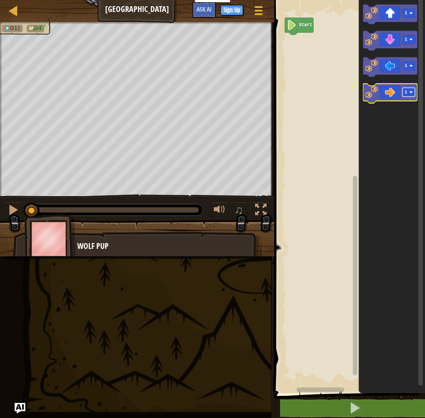
click at [410, 93] on image "Blockly Workspace" at bounding box center [411, 92] width 4 height 4
click at [411, 18] on rect "Blockly Workspace" at bounding box center [408, 13] width 12 height 9
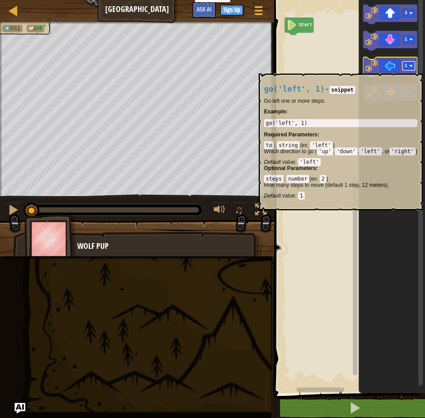
click at [413, 65] on rect "Blockly Workspace" at bounding box center [408, 66] width 12 height 9
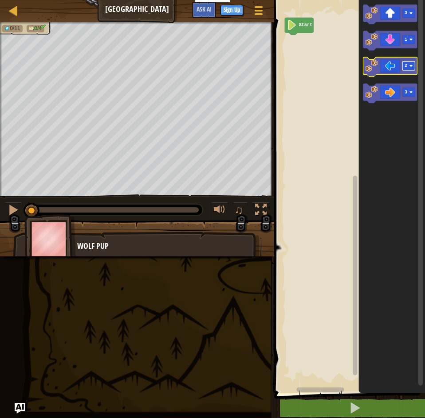
click at [413, 66] on rect "Blockly Workspace" at bounding box center [408, 66] width 12 height 9
click at [413, 46] on icon "Blockly Workspace" at bounding box center [390, 40] width 54 height 19
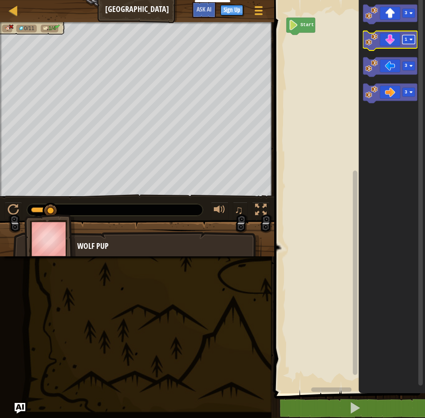
click at [413, 40] on rect "Blockly Workspace" at bounding box center [408, 39] width 12 height 9
click at [393, 92] on icon "Blockly Workspace" at bounding box center [390, 93] width 54 height 19
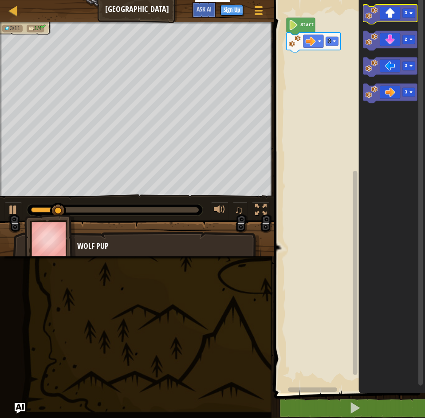
click at [386, 15] on icon "Blockly Workspace" at bounding box center [390, 13] width 54 height 19
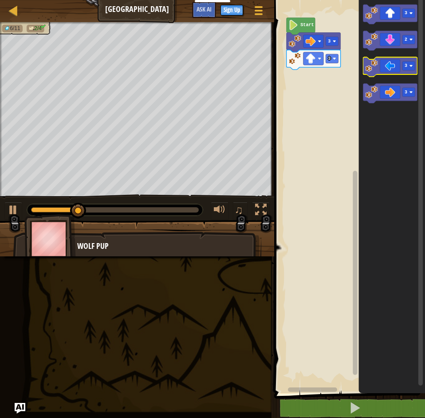
click at [390, 67] on icon "Blockly Workspace" at bounding box center [390, 66] width 54 height 19
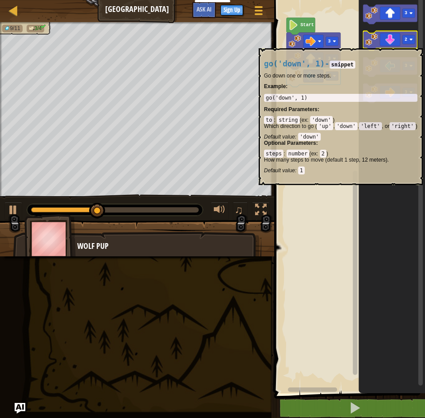
click at [388, 44] on icon "Blockly Workspace" at bounding box center [390, 40] width 54 height 19
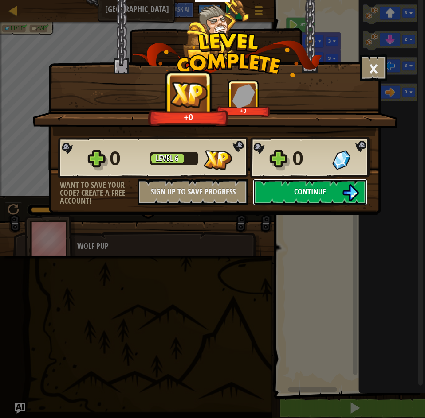
click at [270, 193] on button "Continue" at bounding box center [310, 192] width 114 height 27
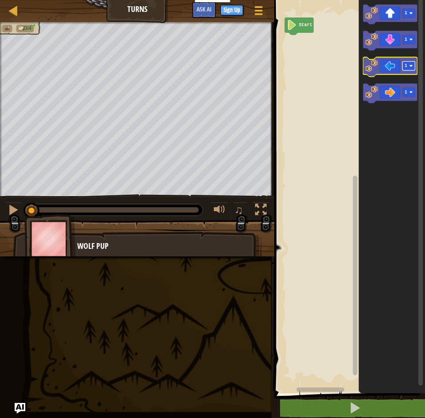
click at [410, 65] on image "Blockly Workspace" at bounding box center [411, 66] width 4 height 4
click at [413, 42] on rect "Blockly Workspace" at bounding box center [408, 39] width 12 height 9
click at [411, 90] on rect "Blockly Workspace" at bounding box center [408, 92] width 12 height 9
click at [411, 13] on image "Blockly Workspace" at bounding box center [411, 14] width 4 height 4
click at [391, 68] on icon "Blockly Workspace" at bounding box center [390, 66] width 54 height 19
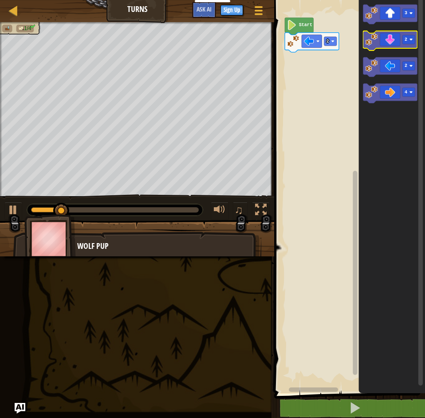
click at [384, 39] on icon "Blockly Workspace" at bounding box center [390, 40] width 54 height 19
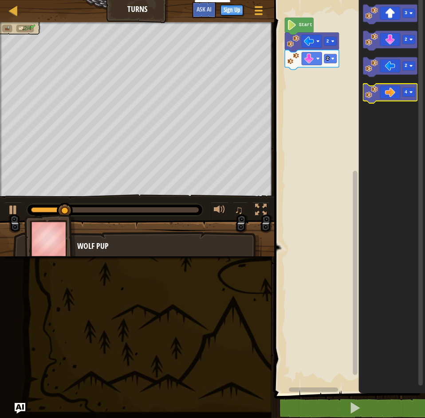
click at [392, 96] on icon "Blockly Workspace" at bounding box center [390, 93] width 54 height 19
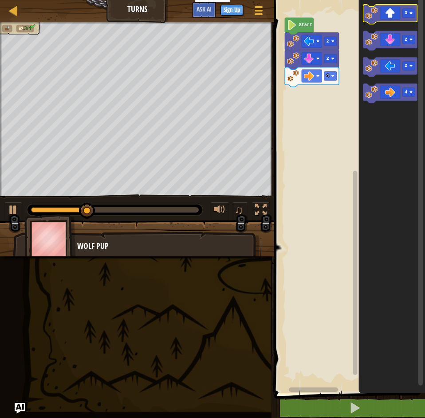
click at [389, 14] on icon "Blockly Workspace" at bounding box center [390, 13] width 54 height 19
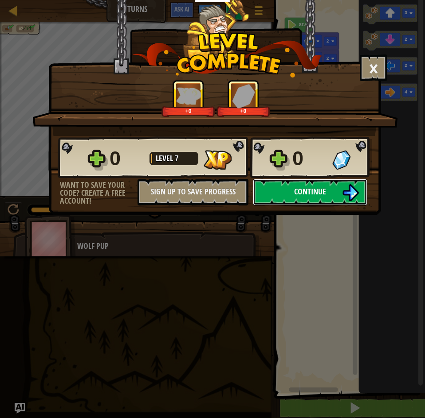
click at [320, 195] on span "Continue" at bounding box center [310, 191] width 32 height 11
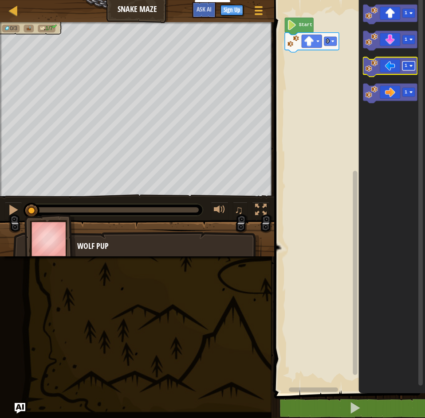
click at [410, 66] on image "Blockly Workspace" at bounding box center [411, 66] width 4 height 4
click at [412, 95] on rect "Blockly Workspace" at bounding box center [408, 92] width 12 height 9
click at [389, 97] on icon "Blockly Workspace" at bounding box center [390, 93] width 54 height 19
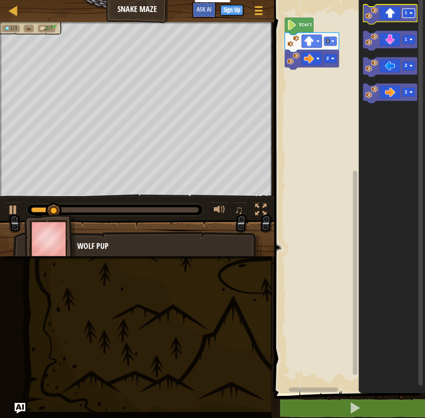
click at [413, 13] on rect "Blockly Workspace" at bounding box center [408, 13] width 12 height 9
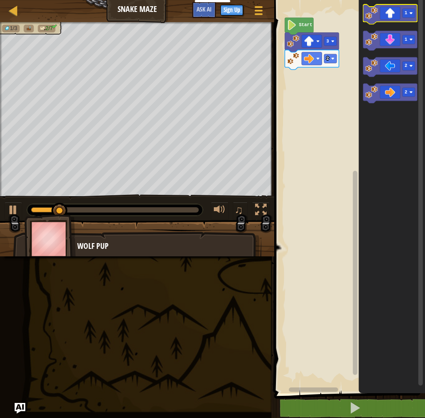
click at [390, 14] on icon "Blockly Workspace" at bounding box center [390, 13] width 54 height 19
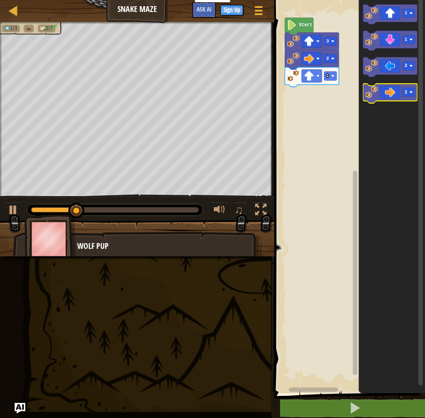
click at [391, 93] on icon "Blockly Workspace" at bounding box center [390, 93] width 54 height 19
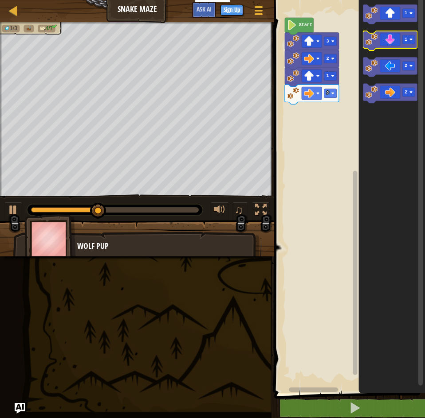
click at [391, 41] on icon "Blockly Workspace" at bounding box center [390, 40] width 54 height 19
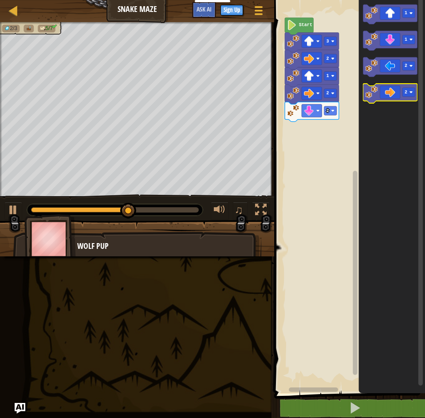
click at [389, 92] on icon "Blockly Workspace" at bounding box center [390, 93] width 54 height 19
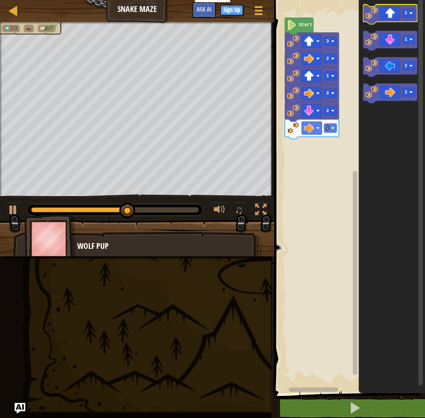
click at [390, 16] on icon "Blockly Workspace" at bounding box center [390, 13] width 54 height 19
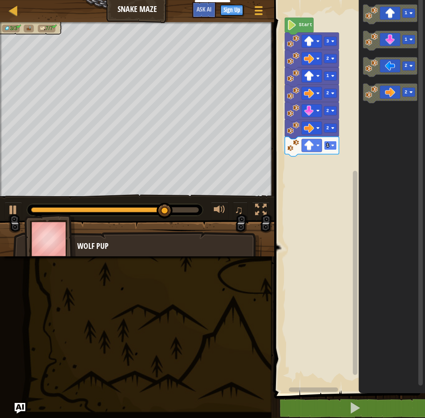
click at [332, 149] on rect "Blockly Workspace" at bounding box center [330, 145] width 12 height 9
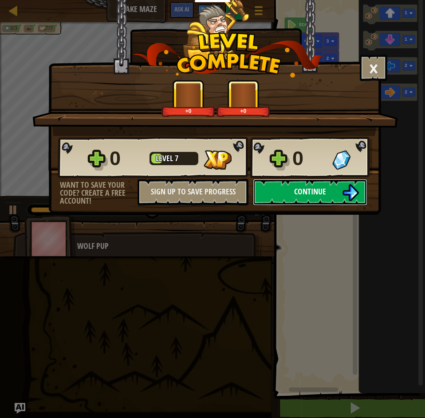
click at [288, 195] on button "Continue" at bounding box center [310, 192] width 114 height 27
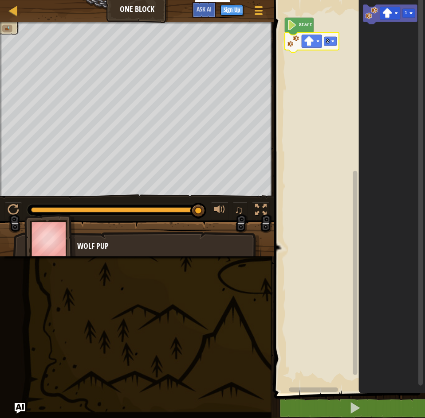
click at [322, 148] on rect "Blockly Workspace" at bounding box center [347, 195] width 153 height 398
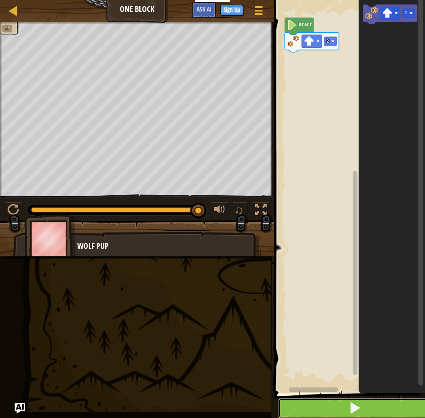
click at [327, 409] on button at bounding box center [354, 408] width 153 height 20
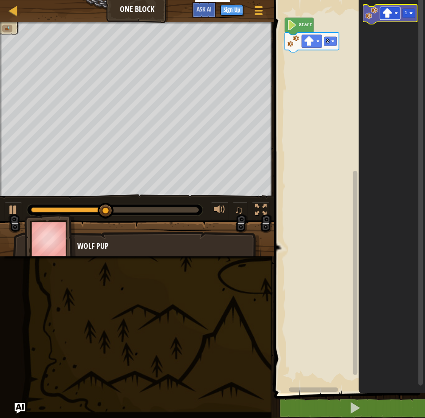
click at [396, 14] on image "Blockly Workspace" at bounding box center [396, 14] width 4 height 4
click at [413, 16] on rect "Blockly Workspace" at bounding box center [408, 13] width 12 height 9
click at [386, 16] on image "Blockly Workspace" at bounding box center [387, 13] width 10 height 10
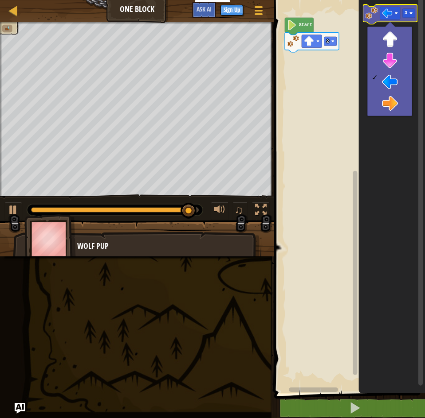
click at [373, 14] on image "Blockly Workspace" at bounding box center [371, 13] width 12 height 12
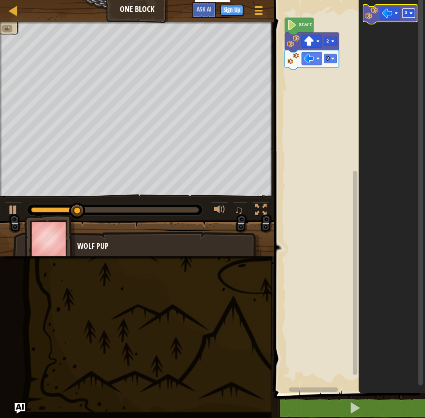
click at [412, 15] on image "Blockly Workspace" at bounding box center [411, 14] width 4 height 4
click at [394, 13] on rect "Blockly Workspace" at bounding box center [389, 13] width 20 height 13
click at [410, 11] on rect "Blockly Workspace" at bounding box center [408, 13] width 12 height 9
click at [372, 13] on image "Blockly Workspace" at bounding box center [371, 13] width 12 height 12
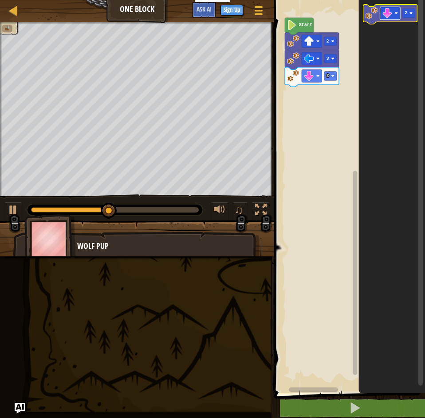
click at [395, 13] on image "Blockly Workspace" at bounding box center [396, 14] width 4 height 4
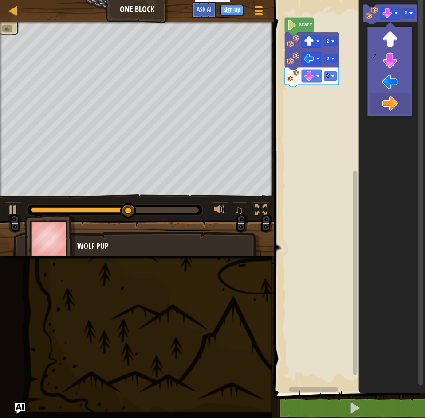
drag, startPoint x: 391, startPoint y: 97, endPoint x: 385, endPoint y: 56, distance: 41.3
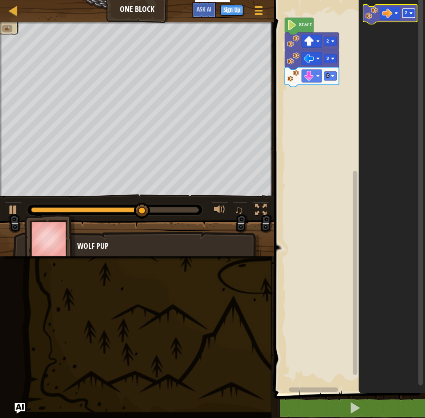
click at [408, 14] on rect "Blockly Workspace" at bounding box center [408, 13] width 12 height 9
click at [384, 17] on image "Blockly Workspace" at bounding box center [387, 13] width 10 height 10
click at [380, 22] on rect "Blockly Workspace" at bounding box center [390, 13] width 54 height 19
click at [374, 18] on image "Blockly Workspace" at bounding box center [371, 13] width 12 height 12
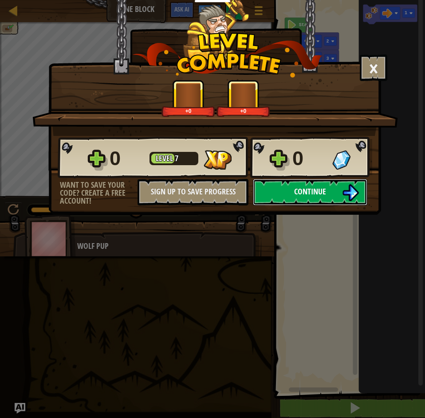
click at [303, 197] on button "Continue" at bounding box center [310, 192] width 114 height 27
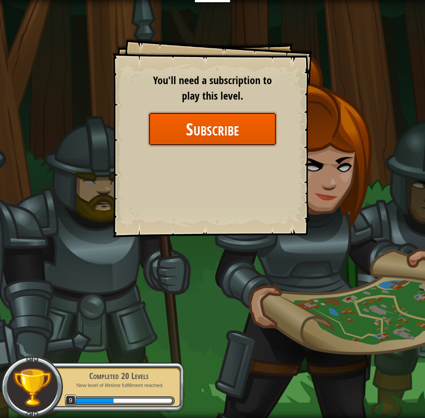
click at [257, 134] on button "Subscribe" at bounding box center [212, 129] width 129 height 34
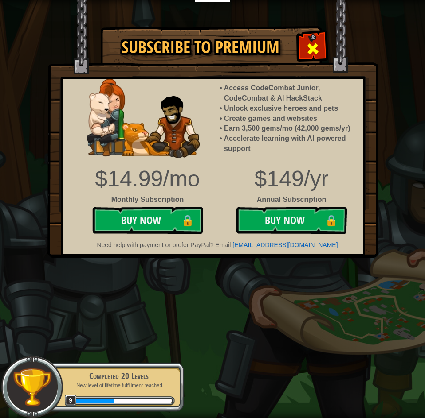
click at [324, 45] on div at bounding box center [312, 48] width 28 height 28
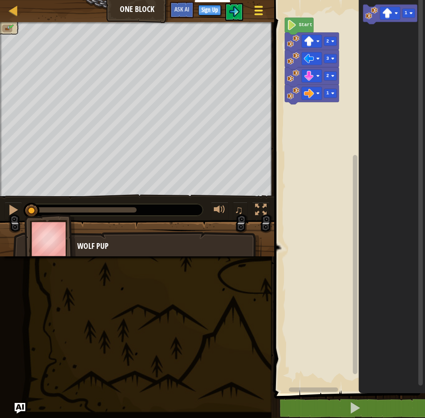
click at [255, 13] on span at bounding box center [258, 14] width 8 height 2
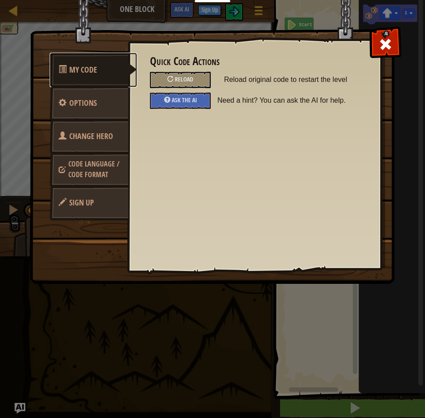
click at [80, 71] on span "My Code" at bounding box center [83, 69] width 28 height 11
click at [84, 62] on link "My Code" at bounding box center [93, 70] width 87 height 35
click at [85, 66] on span "My Code" at bounding box center [83, 69] width 28 height 11
click at [96, 105] on span "Options" at bounding box center [82, 102] width 27 height 11
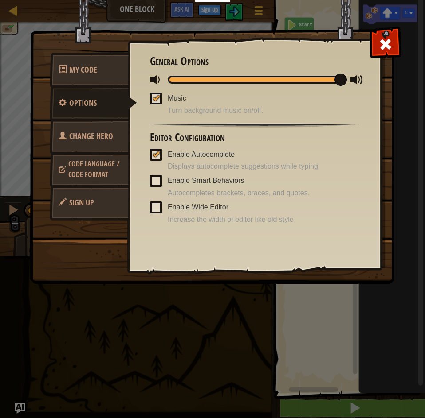
click at [102, 176] on span "Code Language / Code Format" at bounding box center [93, 169] width 51 height 20
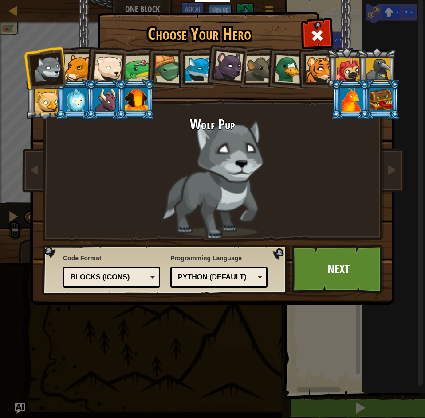
click at [136, 100] on div at bounding box center [136, 100] width 23 height 24
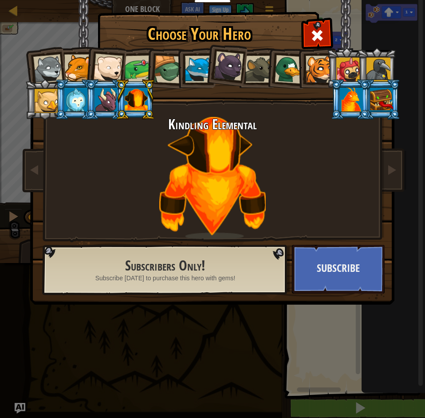
click at [103, 101] on div at bounding box center [105, 100] width 23 height 24
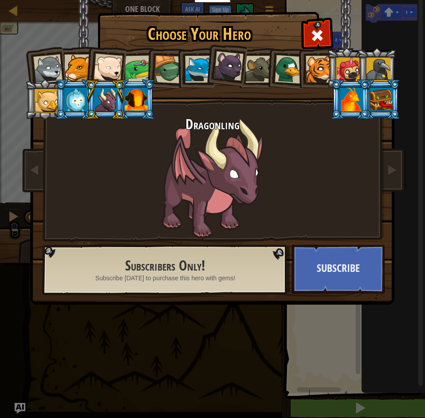
click at [68, 105] on div at bounding box center [75, 100] width 23 height 24
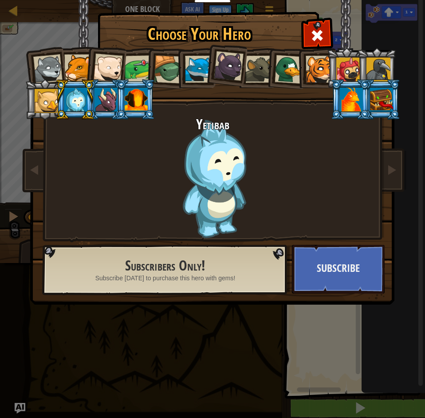
click at [219, 73] on div at bounding box center [229, 66] width 30 height 30
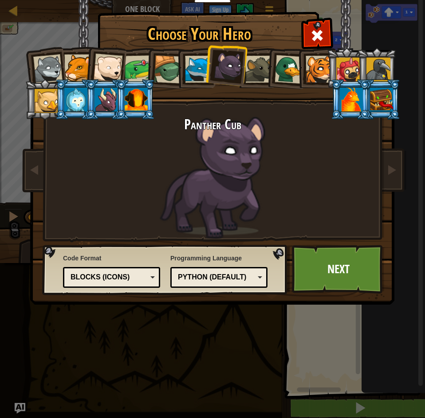
click at [190, 68] on div at bounding box center [198, 69] width 27 height 27
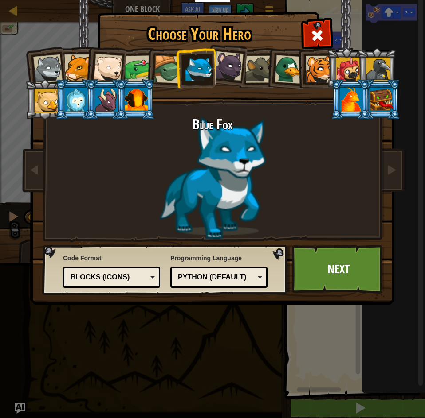
click at [308, 67] on div at bounding box center [318, 69] width 27 height 27
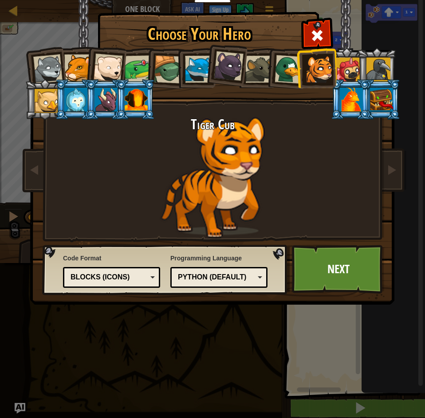
click at [197, 73] on div at bounding box center [198, 69] width 27 height 27
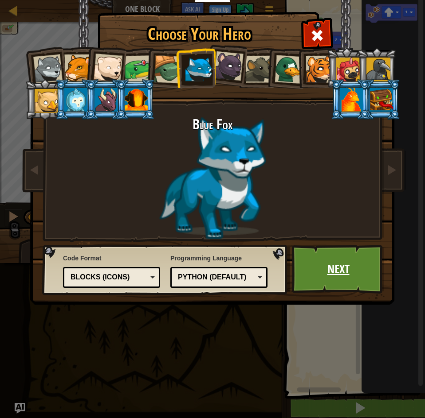
click at [318, 270] on link "Next" at bounding box center [338, 269] width 93 height 49
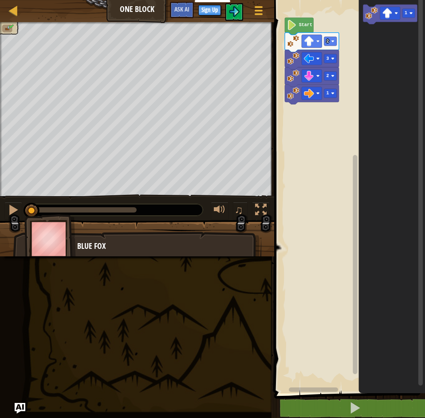
click at [6, 31] on img at bounding box center [6, 28] width 5 height 4
click at [257, 8] on div at bounding box center [258, 10] width 12 height 13
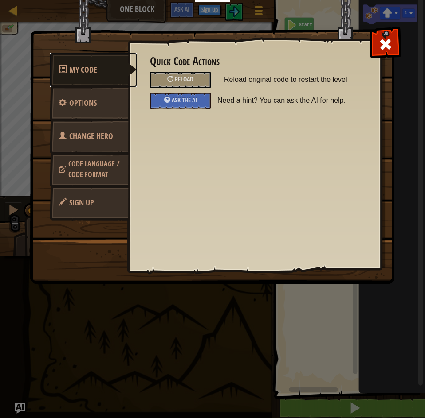
click at [81, 71] on span "My Code" at bounding box center [83, 69] width 28 height 11
click at [86, 103] on span "Options" at bounding box center [82, 102] width 27 height 11
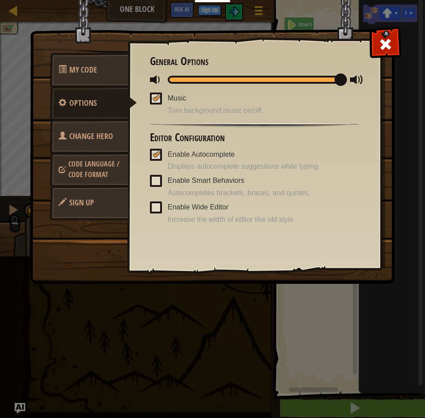
click at [157, 179] on span at bounding box center [156, 181] width 12 height 12
click at [0, 0] on input "Enable Smart Behaviors" at bounding box center [0, 0] width 0 height 0
click at [162, 208] on div "Enable Wide Editor Increase the width of editor like old style" at bounding box center [254, 213] width 209 height 24
click at [160, 206] on span at bounding box center [156, 208] width 12 height 12
click at [0, 0] on input "Enable Wide Editor" at bounding box center [0, 0] width 0 height 0
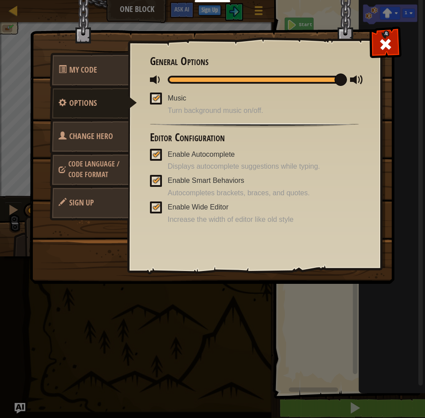
click at [160, 205] on span at bounding box center [156, 208] width 12 height 12
click at [0, 0] on input "Enable Wide Editor" at bounding box center [0, 0] width 0 height 0
click at [155, 179] on div at bounding box center [156, 180] width 6 height 7
click at [0, 0] on input "Enable Smart Behaviors" at bounding box center [0, 0] width 0 height 0
click at [98, 109] on link "Options" at bounding box center [93, 103] width 87 height 35
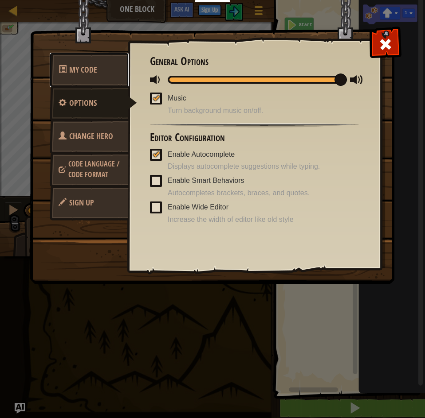
click at [93, 70] on span "My Code" at bounding box center [83, 69] width 28 height 11
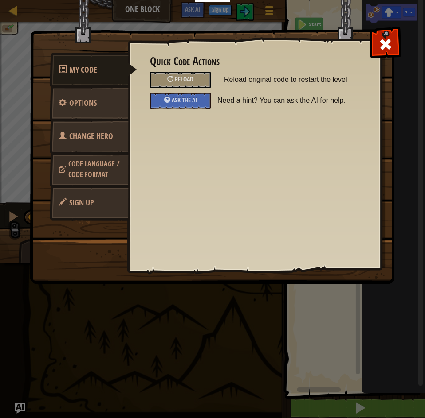
click at [101, 141] on span "Change Hero" at bounding box center [91, 136] width 44 height 11
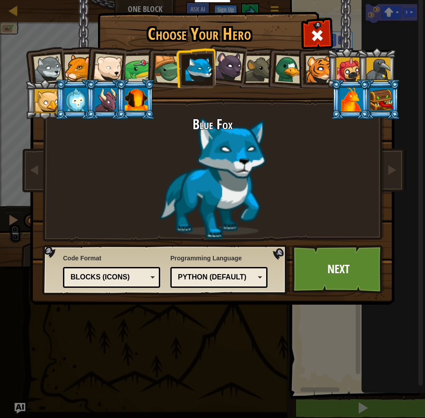
click at [260, 280] on div "Python (Default)" at bounding box center [219, 278] width 86 height 14
click at [151, 278] on div "Blocks (Icons)" at bounding box center [112, 278] width 86 height 14
click at [316, 277] on link "Next" at bounding box center [338, 269] width 93 height 49
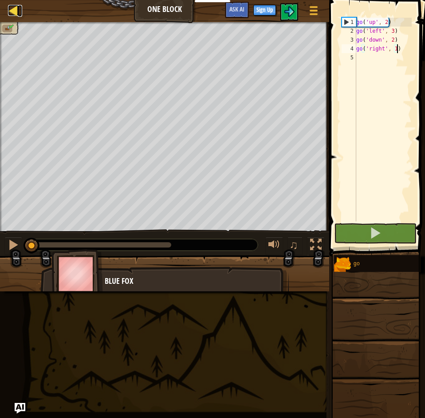
click at [15, 13] on div at bounding box center [13, 10] width 11 height 11
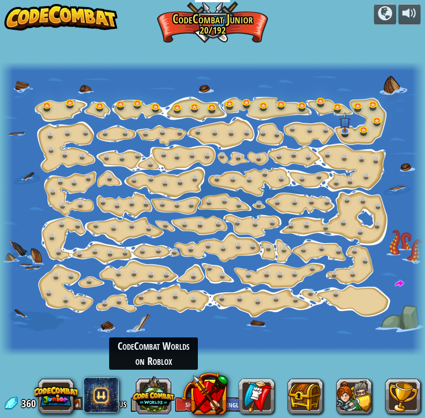
click at [154, 408] on button at bounding box center [153, 395] width 43 height 43
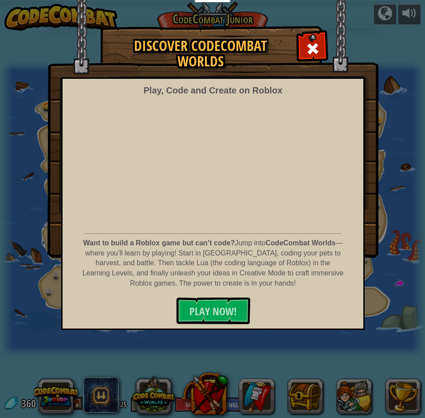
drag, startPoint x: 322, startPoint y: 46, endPoint x: 315, endPoint y: 52, distance: 9.4
click at [321, 46] on div at bounding box center [312, 48] width 28 height 28
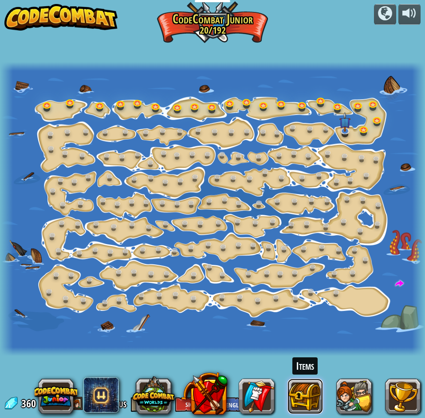
click at [300, 395] on button at bounding box center [304, 396] width 35 height 35
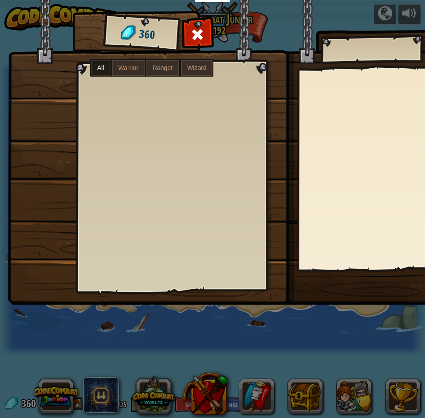
click at [128, 68] on span "Warrior" at bounding box center [128, 67] width 20 height 7
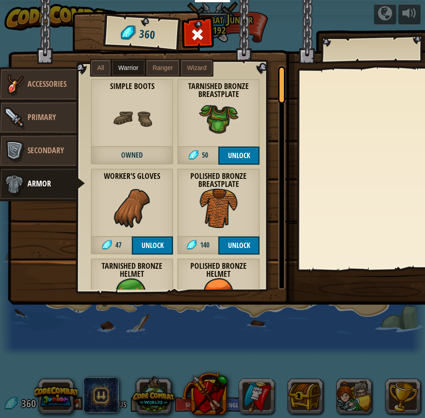
click at [340, 353] on div "Items 360 Misc Accessories Primary Secondary Armor All Warrior Ranger Wizard Br…" at bounding box center [212, 209] width 425 height 418
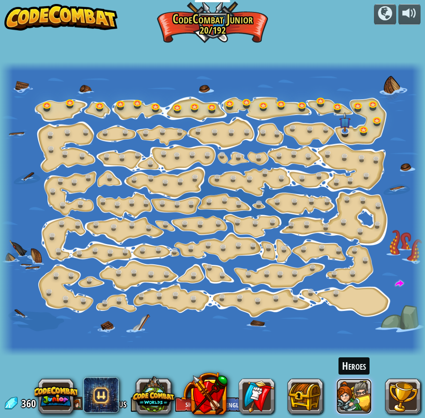
click at [362, 396] on button at bounding box center [353, 396] width 35 height 35
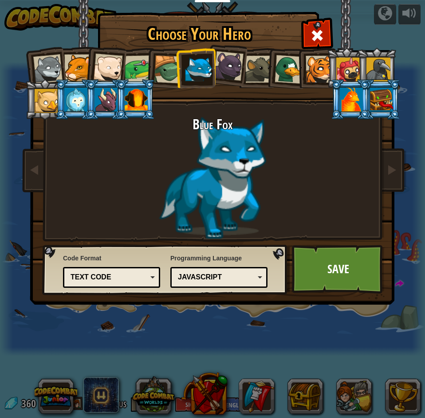
click at [392, 391] on div "Choose Your Hero 360 Wolf Pup Cougar Polar Bear Cub Frog Turtle Blue Fox Panthe…" at bounding box center [212, 209] width 425 height 418
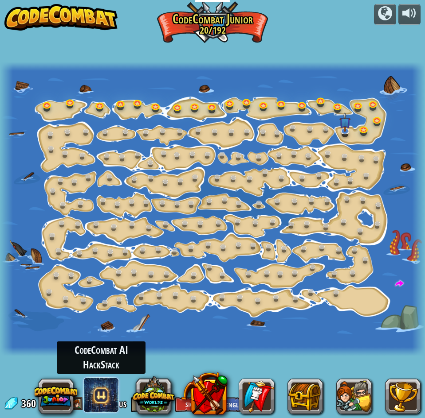
click at [92, 397] on span at bounding box center [100, 395] width 35 height 35
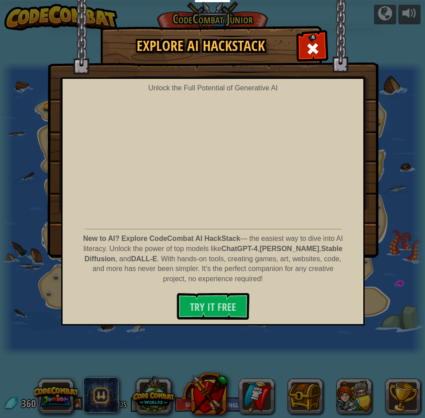
drag, startPoint x: 424, startPoint y: 108, endPoint x: 420, endPoint y: 129, distance: 22.0
click at [417, 123] on div "Explore AI HackStack Unlock the Full Potential of Generative AI New to AI? Expl…" at bounding box center [212, 142] width 425 height 230
click at [80, 400] on div "Explore AI HackStack Unlock the Full Potential of Generative AI New to AI? Expl…" at bounding box center [212, 209] width 425 height 418
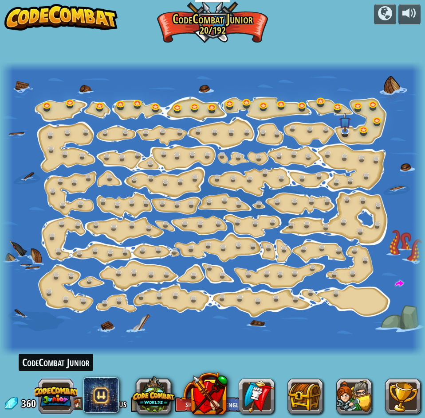
click at [65, 394] on button at bounding box center [56, 396] width 43 height 43
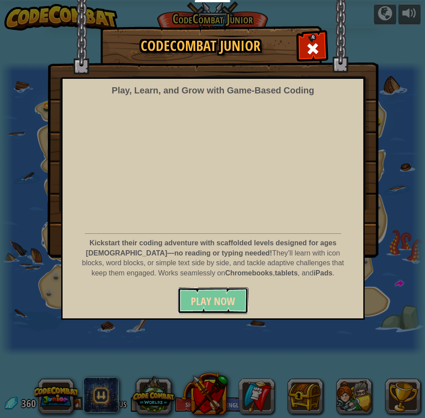
click at [216, 302] on span "Play Now" at bounding box center [213, 301] width 44 height 14
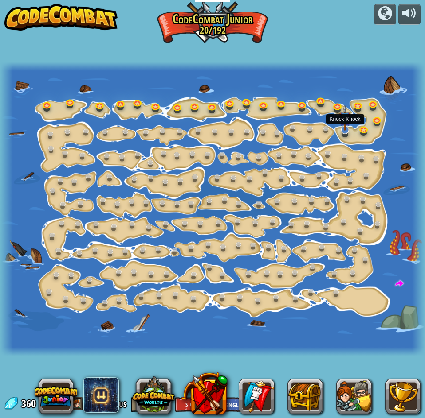
click at [345, 128] on img at bounding box center [345, 118] width 12 height 26
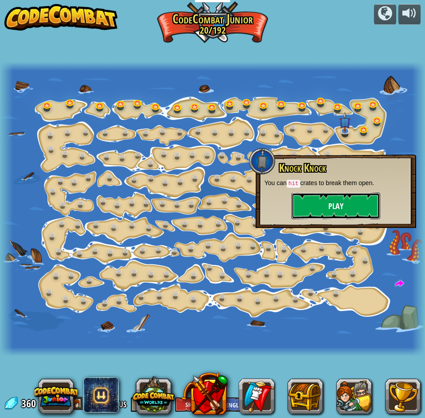
click at [339, 206] on button "Play" at bounding box center [335, 206] width 89 height 27
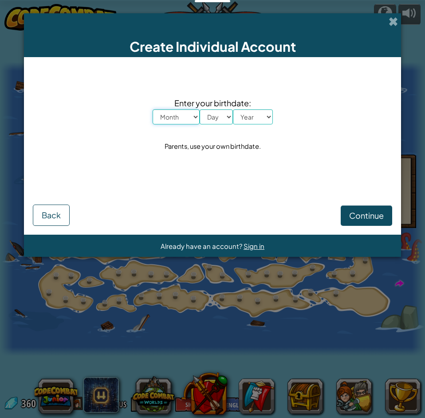
click at [183, 111] on select "Month January February March April May June July August September October Novem…" at bounding box center [175, 116] width 47 height 15
select select "2"
click at [152, 109] on select "Month January February March April May June July August September October Novem…" at bounding box center [175, 116] width 47 height 15
click at [216, 113] on select "Day 1 2 3 4 5 6 7 8 9 10 11 12 13 14 15 16 17 18 19 20 21 22 23 24 25 26 27 28 …" at bounding box center [215, 116] width 33 height 15
select select "1"
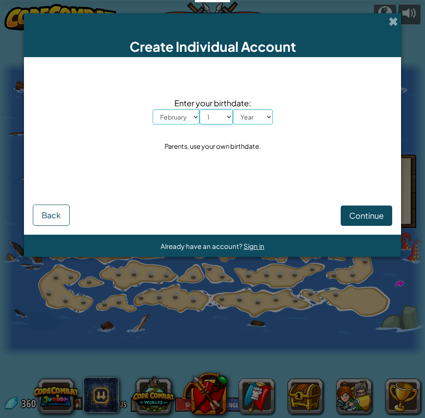
click at [199, 109] on select "Day 1 2 3 4 5 6 7 8 9 10 11 12 13 14 15 16 17 18 19 20 21 22 23 24 25 26 27 28 …" at bounding box center [215, 116] width 33 height 15
click at [240, 114] on select "Year 2025 2024 2023 2022 2021 2020 2019 2018 2017 2016 2015 2014 2013 2012 2011…" at bounding box center [253, 116] width 40 height 15
select select "2001"
click at [233, 109] on select "Year 2025 2024 2023 2022 2021 2020 2019 2018 2017 2016 2015 2014 2013 2012 2011…" at bounding box center [253, 116] width 40 height 15
click at [355, 216] on span "Continue" at bounding box center [366, 215] width 35 height 10
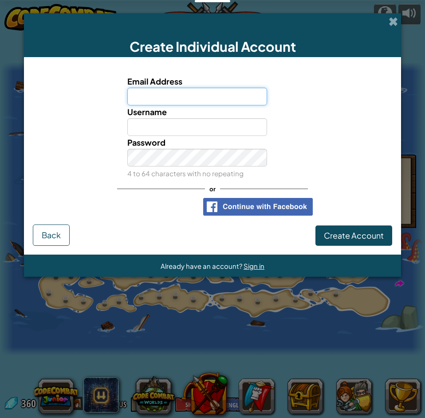
click at [188, 94] on input "Email Address" at bounding box center [197, 97] width 140 height 18
type input "sayedahmedalihim@gmail.com"
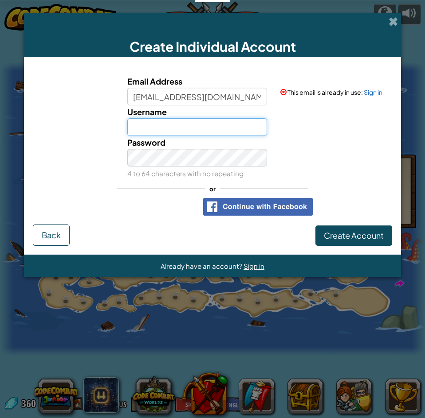
click at [204, 123] on input "Username" at bounding box center [197, 127] width 140 height 18
drag, startPoint x: 138, startPoint y: 127, endPoint x: 138, endPoint y: 133, distance: 5.8
click at [138, 128] on input "Syed Ahmed Ali" at bounding box center [197, 127] width 140 height 18
type input "Sayed Ahmed Ali"
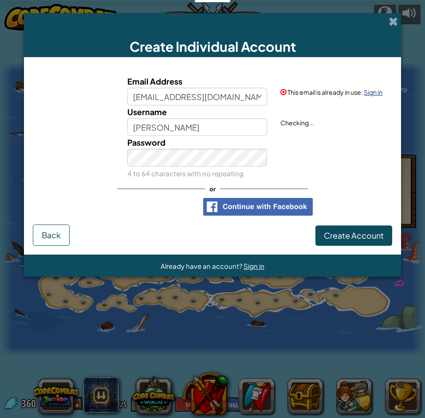
click at [369, 92] on link "Sign in" at bounding box center [372, 92] width 19 height 8
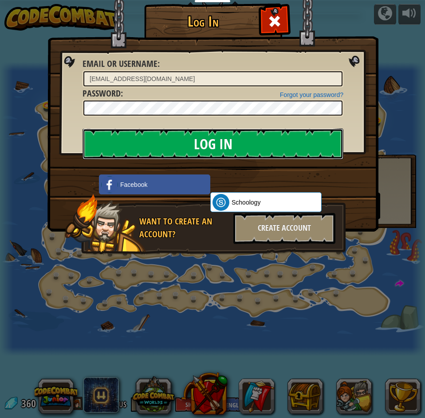
click at [199, 142] on input "Log In" at bounding box center [212, 144] width 261 height 31
